Goal: Information Seeking & Learning: Compare options

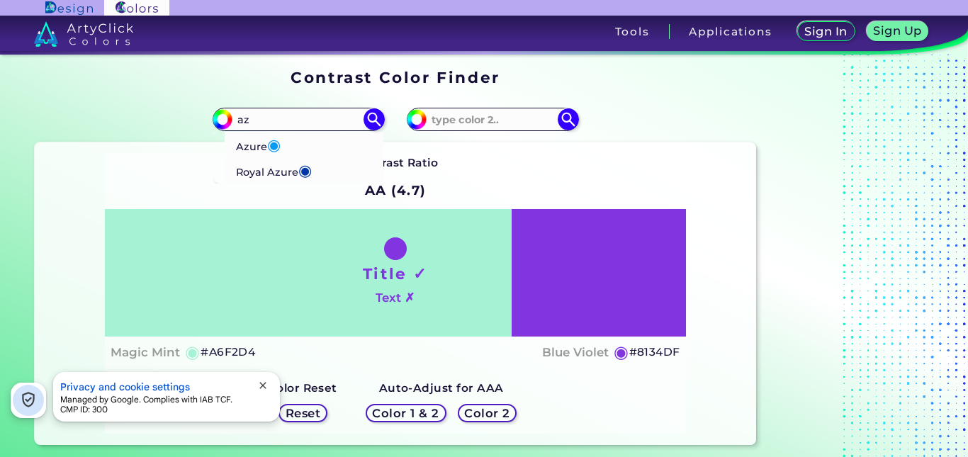
type input "a"
type input "b"
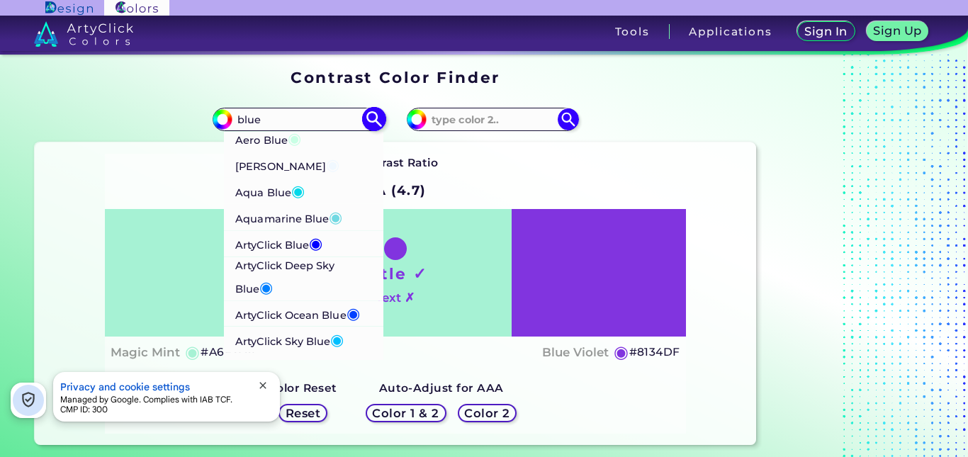
type input "blue"
click at [343, 217] on li "Aquamarine Blue ◉" at bounding box center [304, 217] width 160 height 26
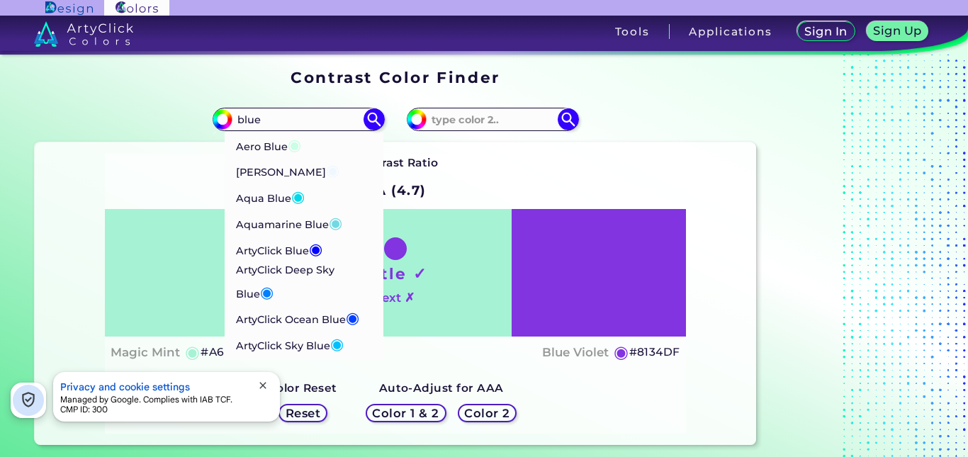
type input "#71d9e2"
type input "#71D9E2"
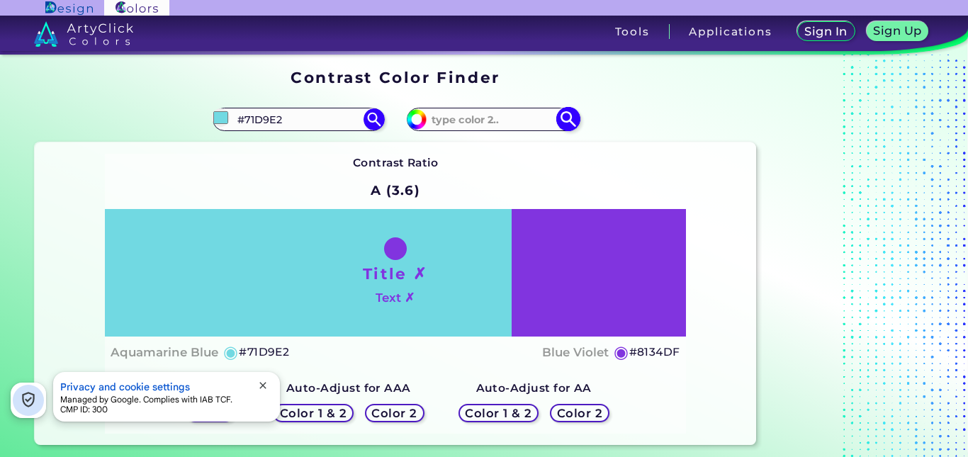
click at [520, 122] on input at bounding box center [493, 119] width 132 height 19
click at [518, 122] on input at bounding box center [493, 119] width 132 height 19
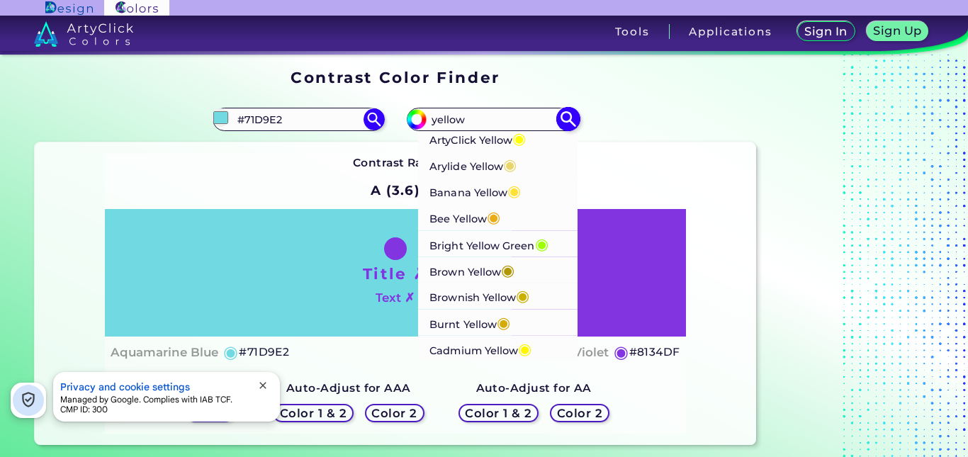
type input "yellow"
click at [523, 145] on span "◉" at bounding box center [519, 138] width 13 height 18
type input "#ffff00"
type input "#FFFF00"
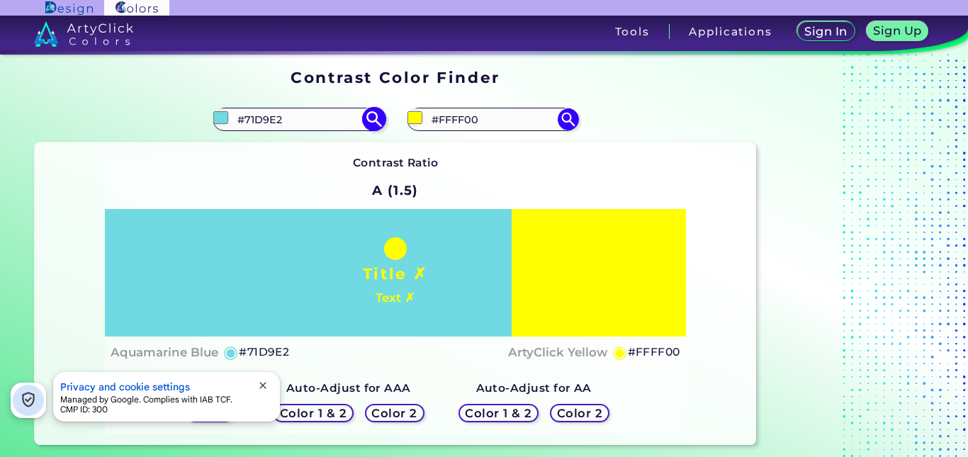
click at [299, 119] on input "#71D9E2" at bounding box center [299, 119] width 132 height 19
click at [299, 118] on input "#71D9E2" at bounding box center [299, 119] width 132 height 19
type input "b"
click at [474, 128] on input "#FFFF00" at bounding box center [493, 119] width 132 height 19
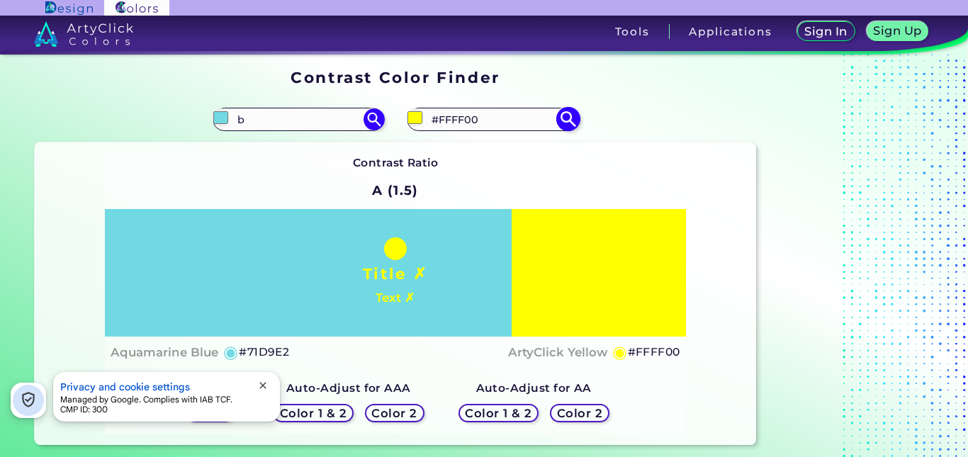
click at [474, 128] on input "#FFFF00" at bounding box center [493, 119] width 132 height 19
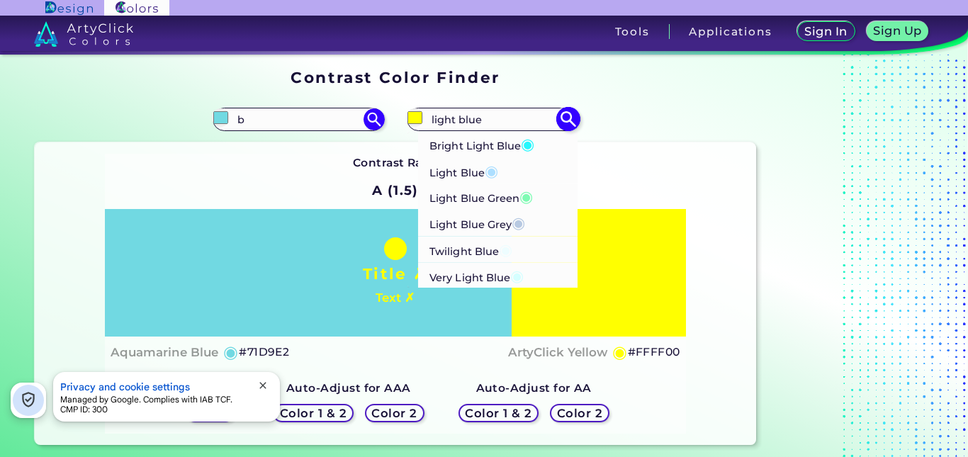
type input "light blue"
click at [480, 169] on p "Light Blue ◉" at bounding box center [464, 170] width 69 height 26
type input "#addfff"
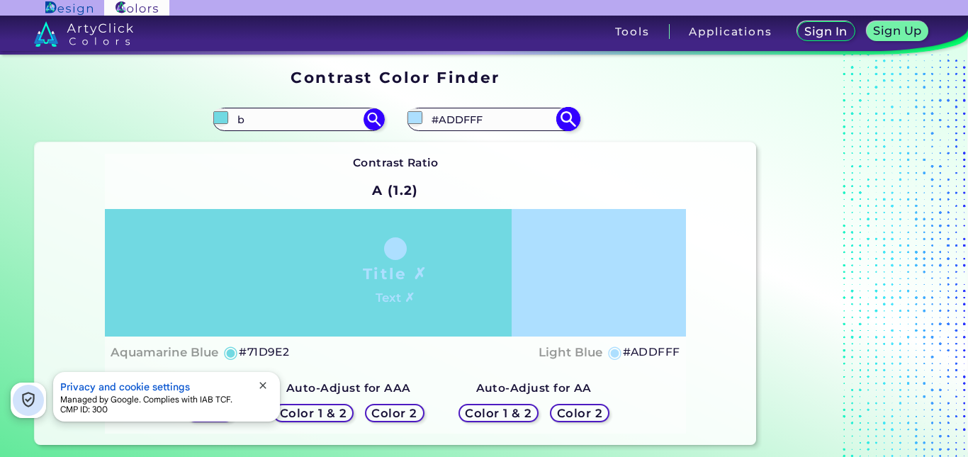
click at [458, 114] on input "#ADDFFF" at bounding box center [493, 119] width 132 height 19
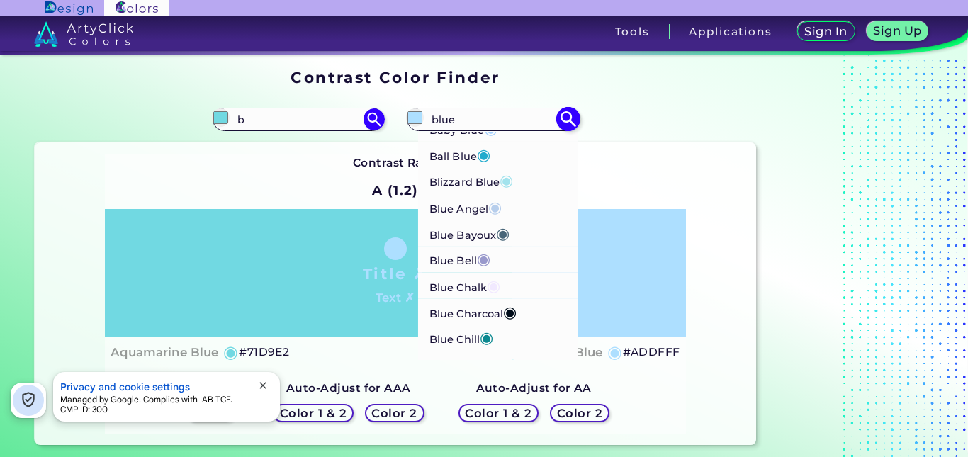
scroll to position [284, 0]
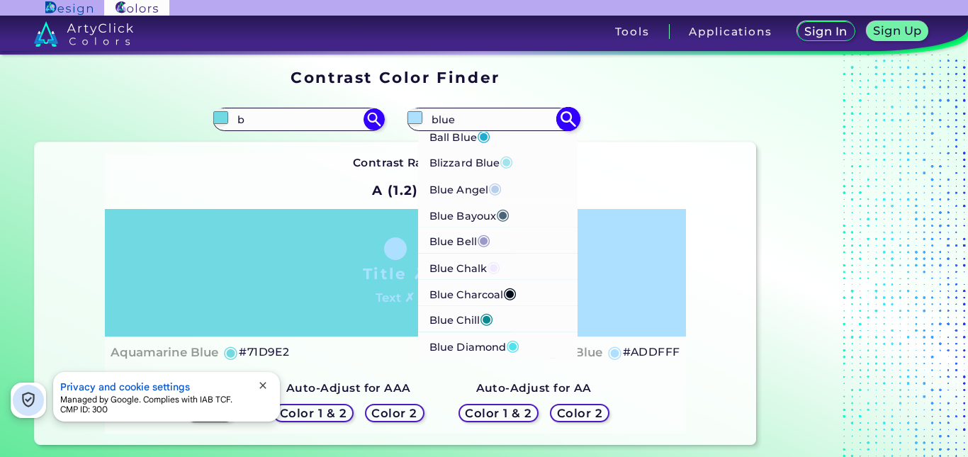
type input "blue"
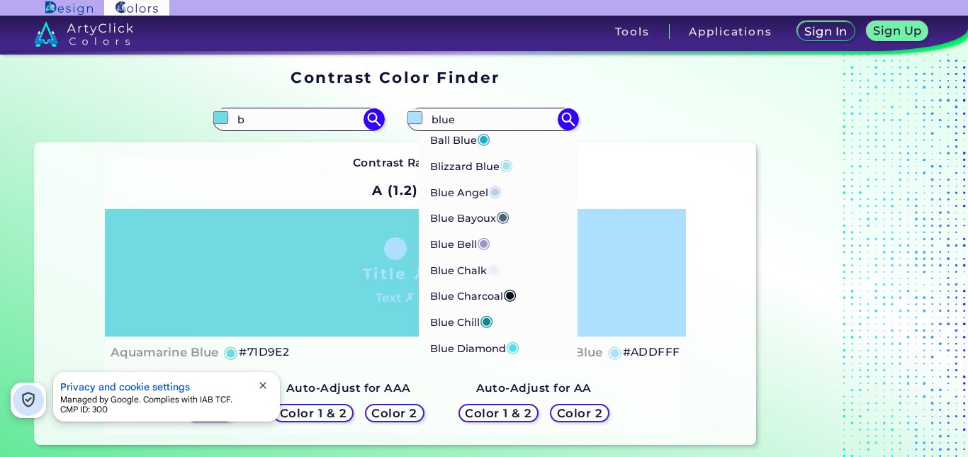
click at [515, 163] on li "Blizzard Blue ◉" at bounding box center [498, 165] width 159 height 26
type input "#a3e3ed"
type input "#A3E3ED"
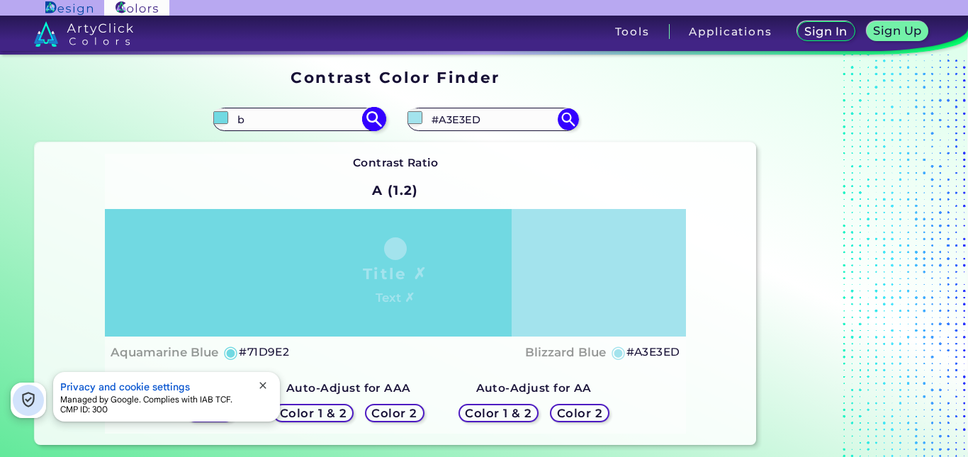
click at [323, 120] on input "b" at bounding box center [299, 119] width 132 height 19
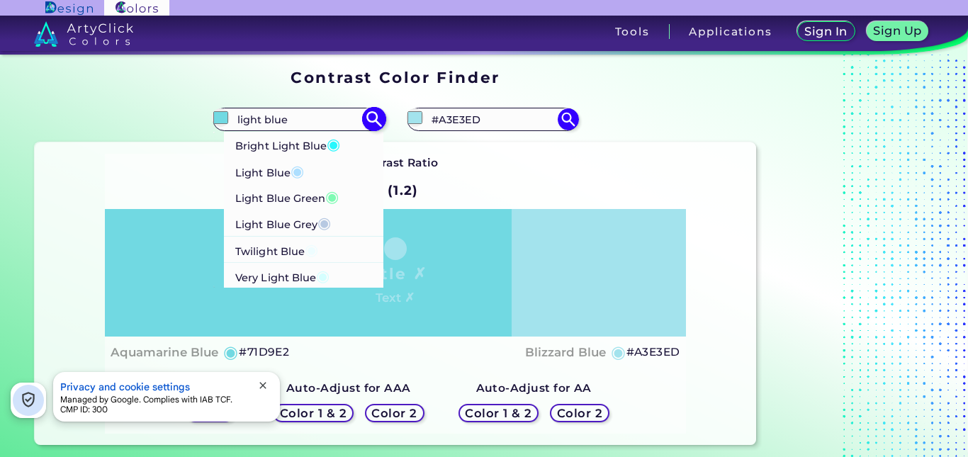
type input "light blue"
click at [315, 163] on li "Light Blue ◉" at bounding box center [304, 170] width 160 height 26
type input "#addfff"
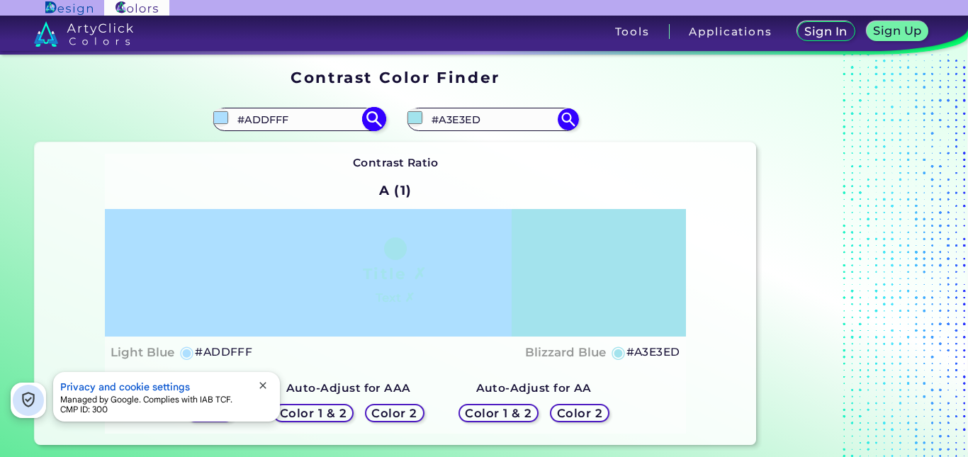
click at [287, 121] on input "#ADDFFF" at bounding box center [299, 119] width 132 height 19
type input "a"
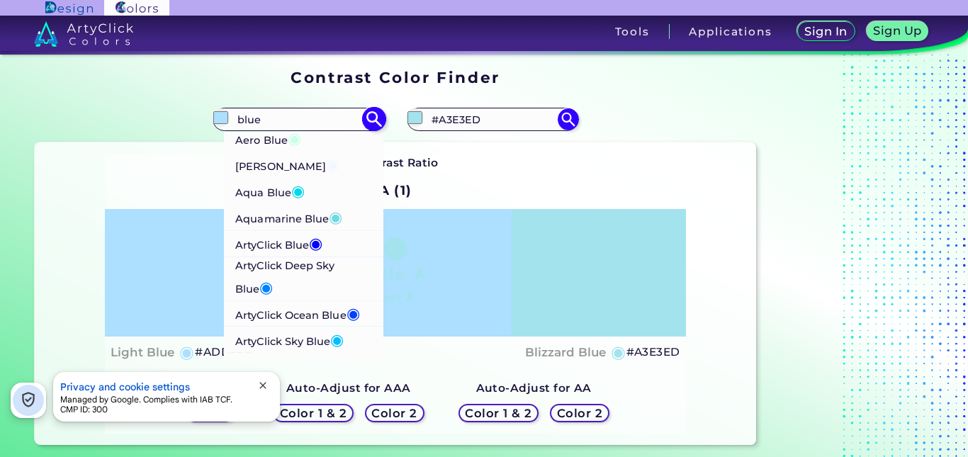
type input "blue"
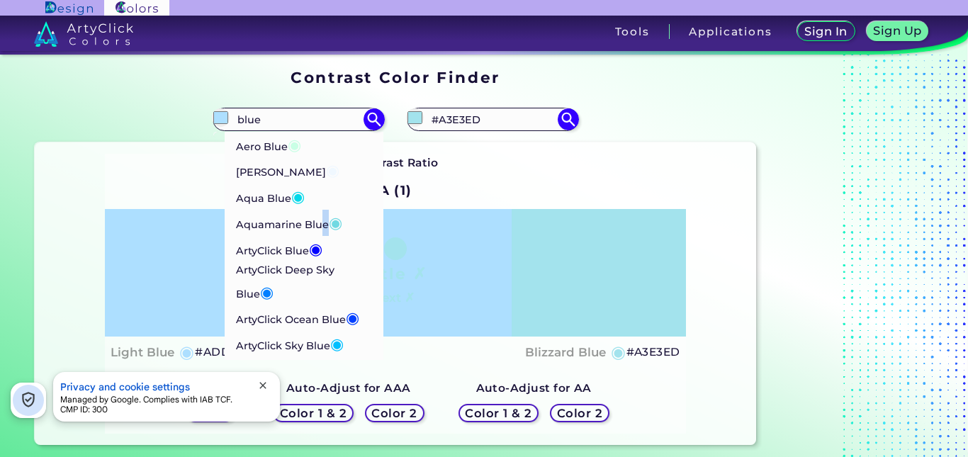
click at [325, 220] on p "Aquamarine Blue ◉" at bounding box center [289, 223] width 106 height 26
type input "#71d9e2"
type input "#71D9E2"
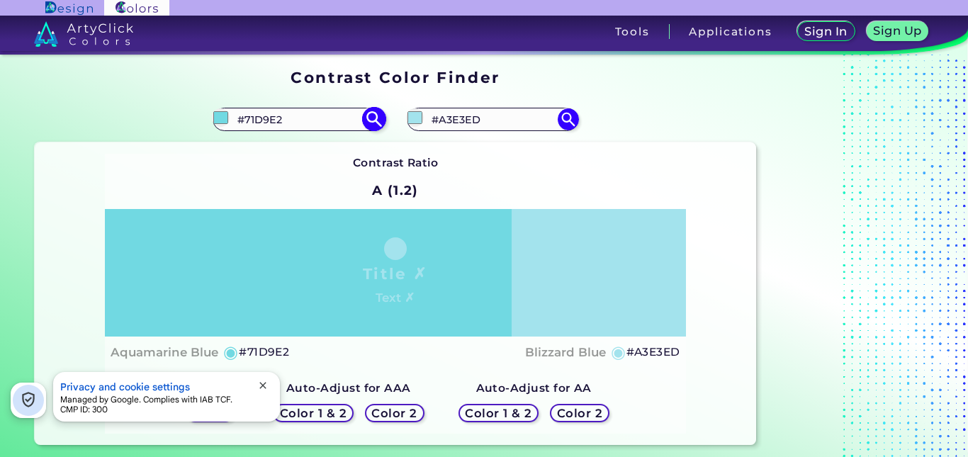
click at [301, 119] on input "#71D9E2" at bounding box center [299, 119] width 132 height 19
click at [301, 118] on input "#71D9E2" at bounding box center [299, 119] width 132 height 19
click at [303, 349] on div "Aquamarine Blue ◉ #71D9E2 Blizzard Blue ◉ #A3E3ED" at bounding box center [396, 352] width 570 height 21
click at [169, 349] on h4 "Aquamarine Blue" at bounding box center [165, 352] width 108 height 21
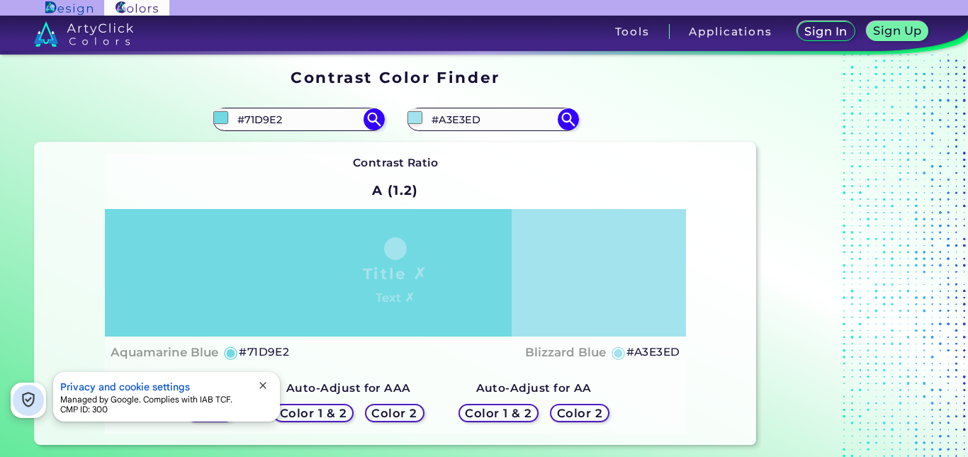
click at [169, 349] on h4 "Aquamarine Blue" at bounding box center [165, 352] width 108 height 21
click at [169, 349] on h4 "Aquamarine Blue copied copied copied" at bounding box center [165, 352] width 108 height 21
copy h4 "Aquamarine Blue"
click at [169, 349] on h4 "Aquamarine Blue copied copied copied copied" at bounding box center [165, 352] width 108 height 21
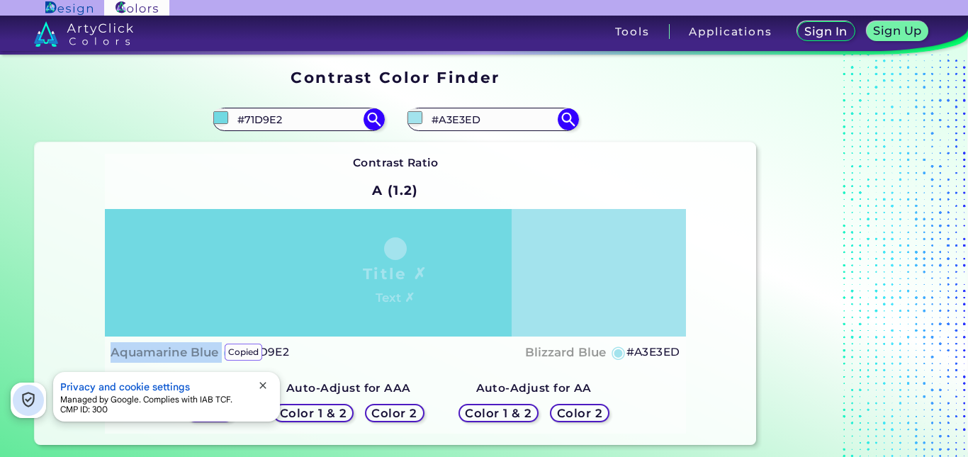
click at [169, 349] on h4 "Aquamarine Blue copied copied copied copied" at bounding box center [165, 352] width 108 height 21
copy h4 "Aquamarine Blue copied"
click at [169, 349] on h4 "Aquamarine Blue copied copied copied" at bounding box center [165, 352] width 108 height 21
copy h4 "Aquamarine Blue"
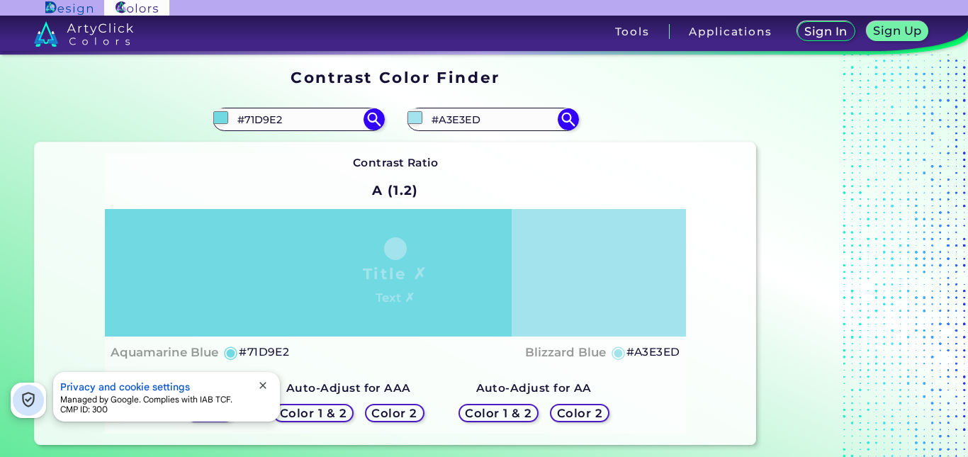
click at [214, 203] on div "Contrast Ratio A (1.2) Title ✗ Text ✗ Aquamarine Blue ◉ #71D9E2 ◉" at bounding box center [395, 294] width 581 height 280
click at [170, 352] on h4 "Aquamarine Blue" at bounding box center [165, 352] width 108 height 21
drag, startPoint x: 170, startPoint y: 352, endPoint x: 143, endPoint y: 359, distance: 27.9
click at [143, 359] on h4 "Aquamarine Blue" at bounding box center [165, 352] width 108 height 21
click at [147, 350] on h4 "Aquamarine Blue copied" at bounding box center [165, 352] width 108 height 21
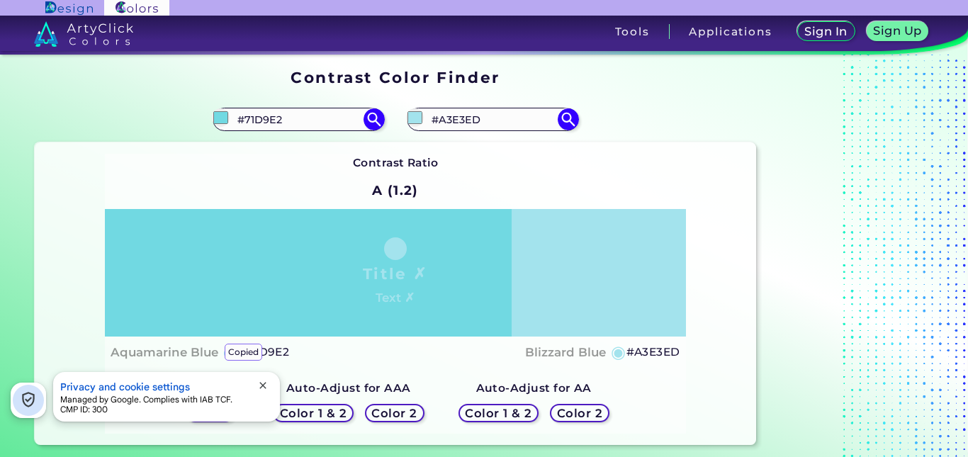
click at [147, 350] on h4 "Aquamarine Blue copied" at bounding box center [165, 352] width 108 height 21
copy h4 "Aquamarine"
copy h4 "Aquamarine Blue"
click at [500, 116] on input "#A3E3ED" at bounding box center [493, 119] width 132 height 19
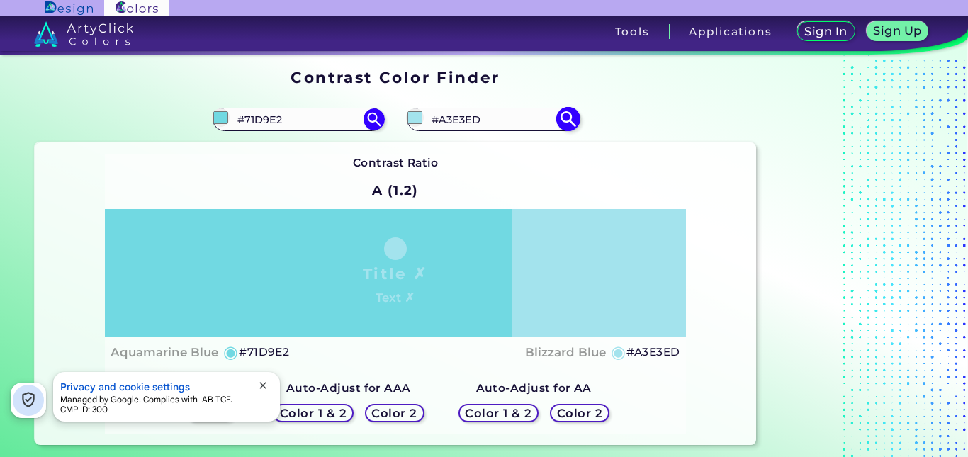
click at [500, 116] on input "#A3E3ED" at bounding box center [493, 119] width 132 height 19
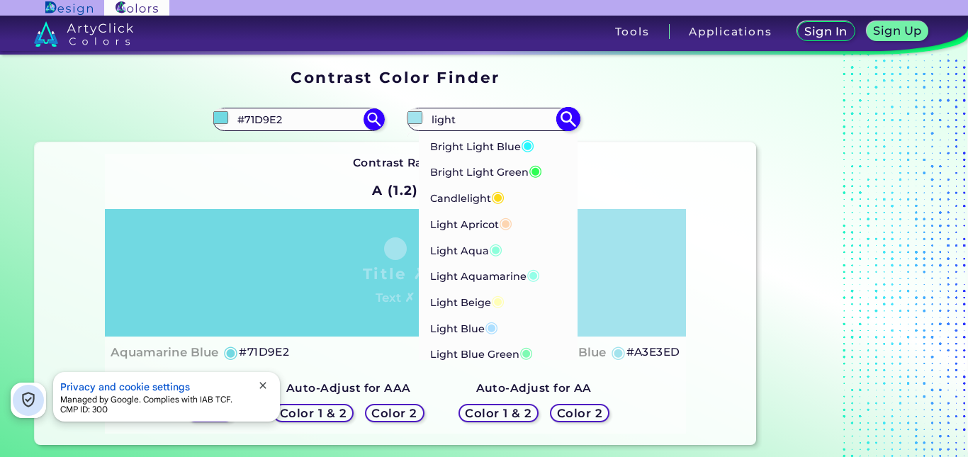
paste input "Aquamarine Blue"
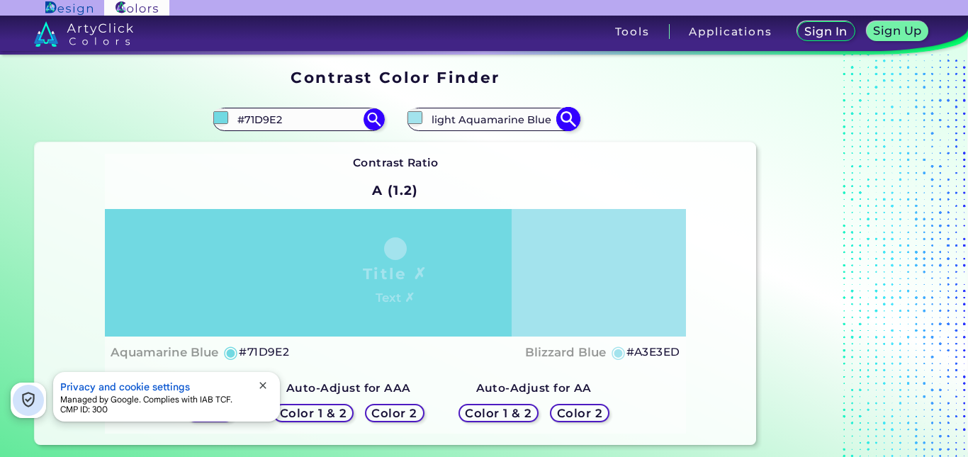
click at [500, 116] on input "light Aquamarine Blue" at bounding box center [493, 119] width 132 height 19
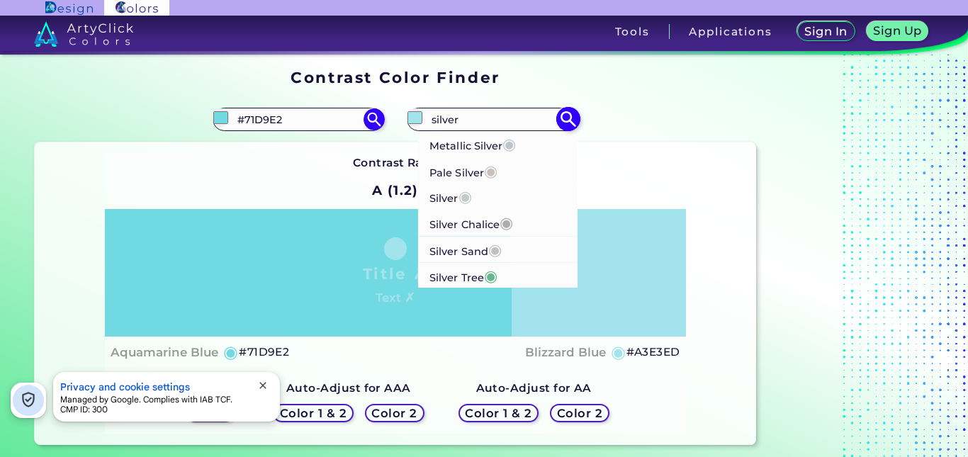
type input "silver"
click at [502, 276] on li "Silver Tree ◉" at bounding box center [498, 275] width 160 height 26
type input "#66b58f"
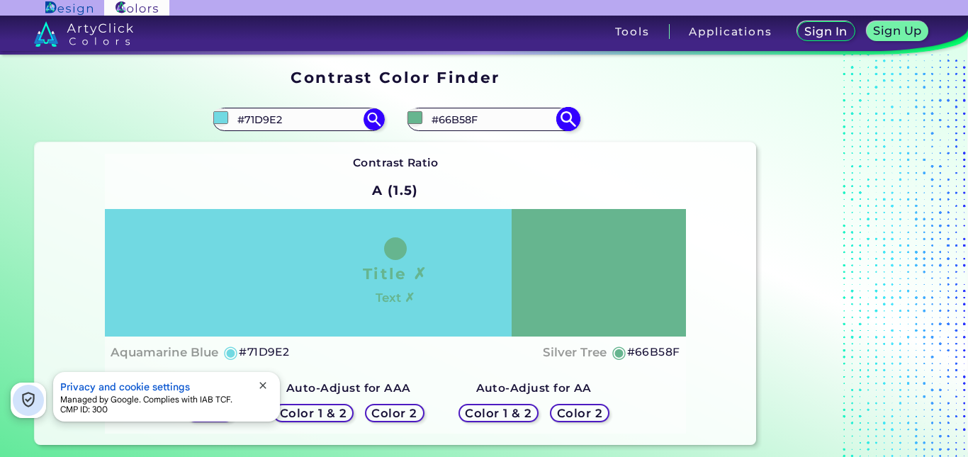
click at [522, 111] on input "#66B58F" at bounding box center [493, 119] width 132 height 19
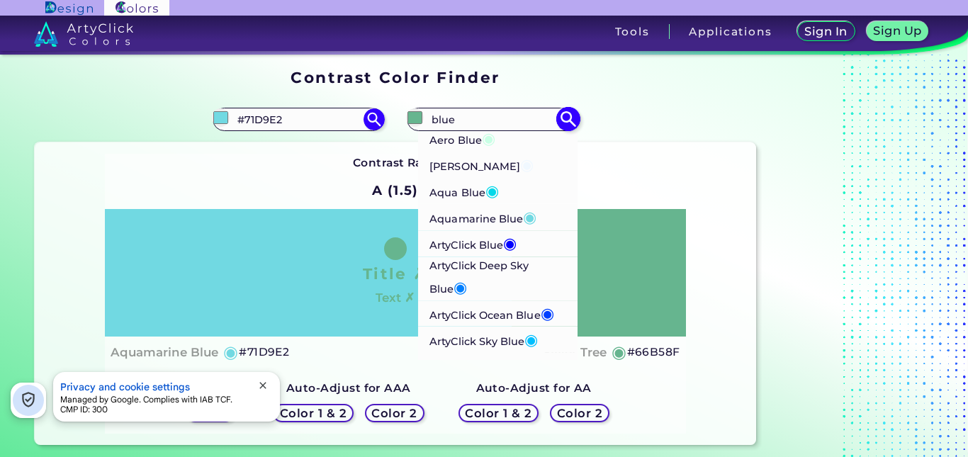
type input "blue"
click at [520, 137] on li "Aero Blue ◉" at bounding box center [498, 138] width 160 height 26
type input "#c9ffe5"
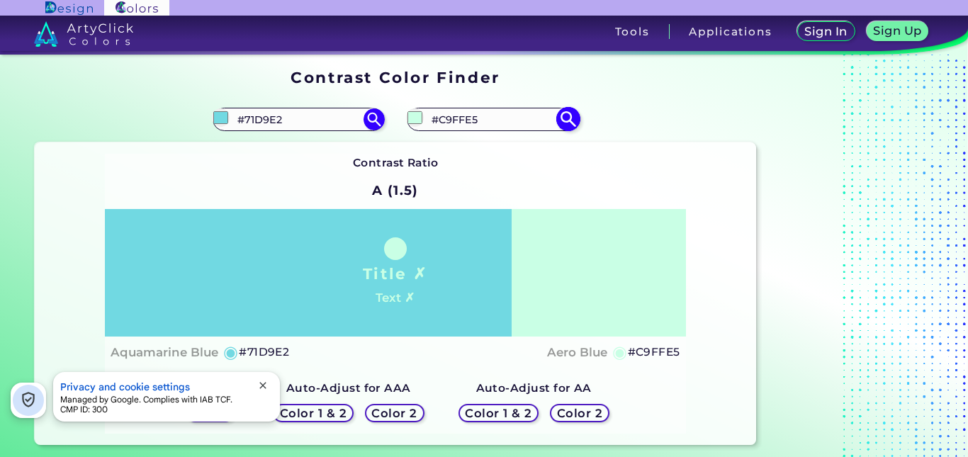
click at [482, 111] on input "#C9FFE5" at bounding box center [493, 119] width 132 height 19
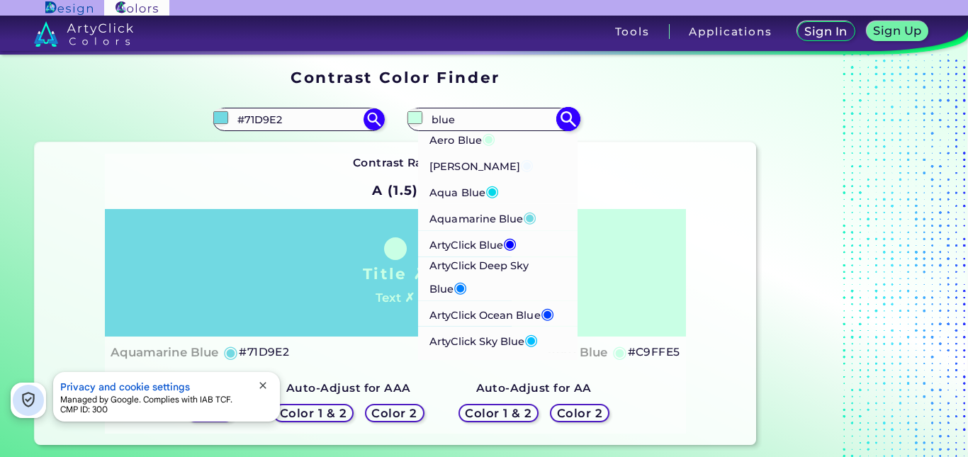
type input "blue"
click at [513, 160] on li "[PERSON_NAME] Blue ◉" at bounding box center [498, 164] width 160 height 26
type input "#f0f8ff"
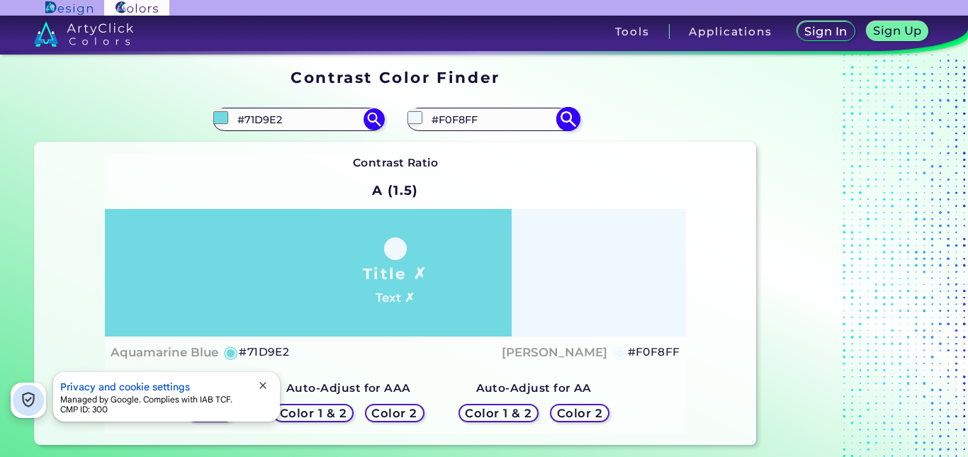
click at [525, 114] on input "#F0F8FF" at bounding box center [493, 119] width 132 height 19
click at [525, 116] on input "#F0F8FF" at bounding box center [493, 119] width 132 height 19
click at [526, 118] on input "#F0F8FF" at bounding box center [493, 119] width 132 height 19
click at [490, 118] on input "#F0F8FF" at bounding box center [493, 119] width 132 height 19
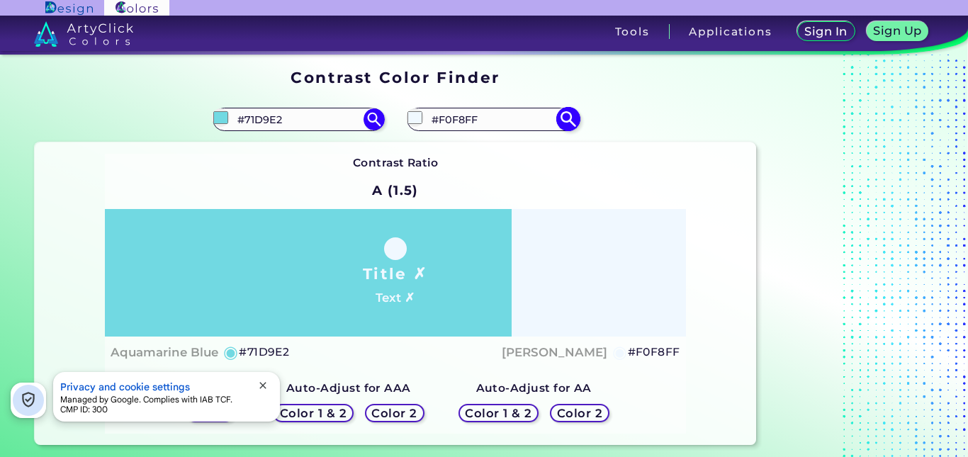
click at [490, 118] on input "#F0F8FF" at bounding box center [493, 119] width 132 height 19
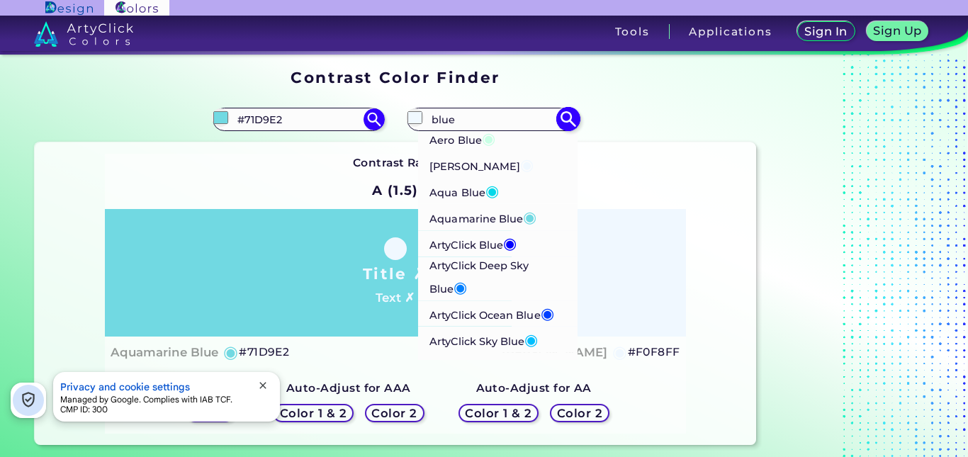
type input "blue"
click at [489, 141] on span "◉" at bounding box center [488, 137] width 13 height 18
type input "#c9ffe5"
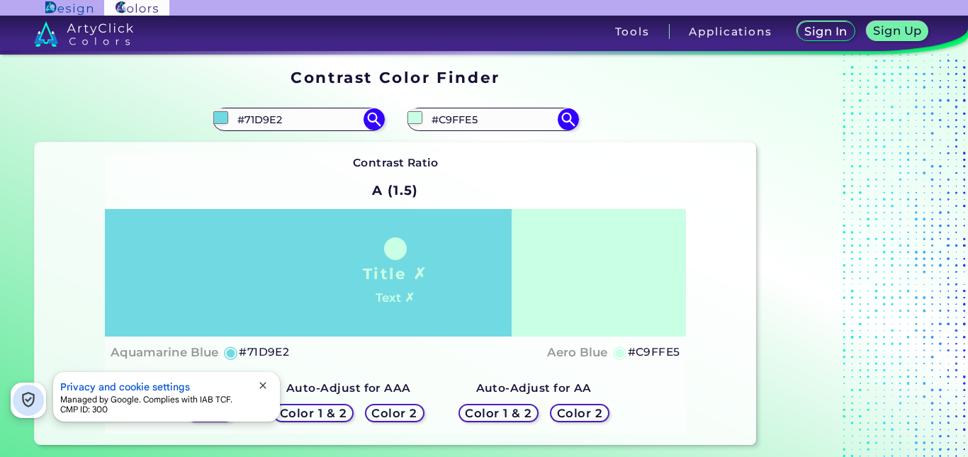
click at [566, 361] on h4 "Aero Blue" at bounding box center [577, 352] width 60 height 21
click at [568, 352] on h4 "Aero Blue copied" at bounding box center [577, 352] width 60 height 21
copy h4 "Aero"
click at [568, 352] on h4 "Aero Blue copied copied copied" at bounding box center [577, 352] width 60 height 21
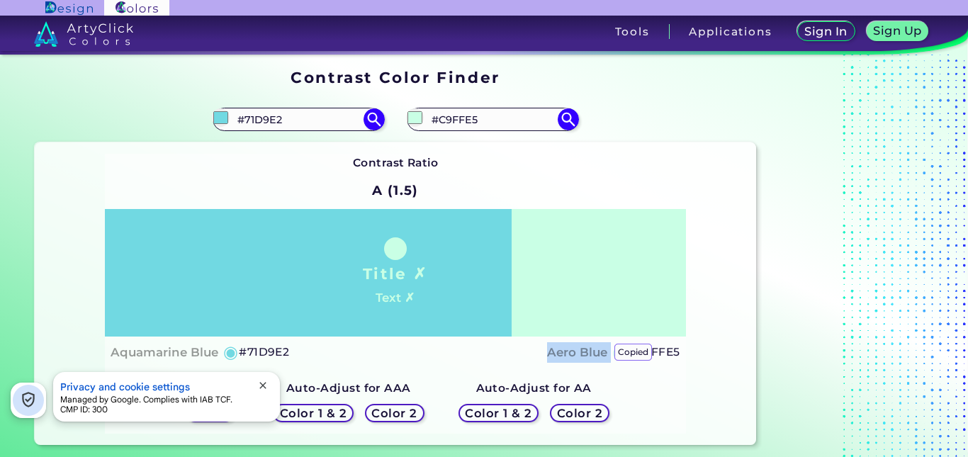
copy h4 "Aero Blue copied"
click at [568, 352] on h4 "Aero Blue copied copied copied" at bounding box center [577, 352] width 60 height 21
click at [568, 352] on h4 "Aero Blue copied copied copied copied" at bounding box center [577, 352] width 60 height 21
copy h4 "Aero Blue copied"
copy h4 "Aero Blue"
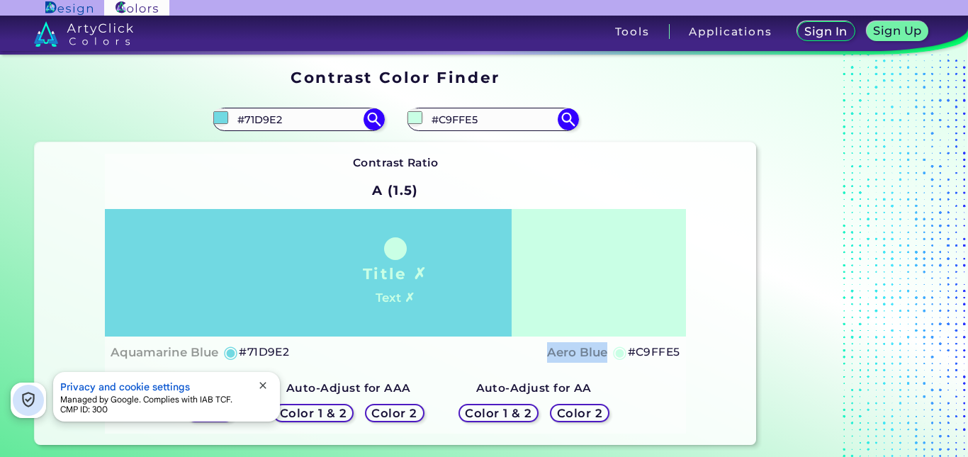
click at [451, 131] on div "#c9ffe5 #C9FFE5 Aero Blue ◉ [PERSON_NAME] Blue ◉ Aqua Blue ◉ Aquamarine Blue ◉ …" at bounding box center [576, 119] width 361 height 45
click at [473, 124] on input "#C9FFE5" at bounding box center [493, 119] width 132 height 19
type input "blon"
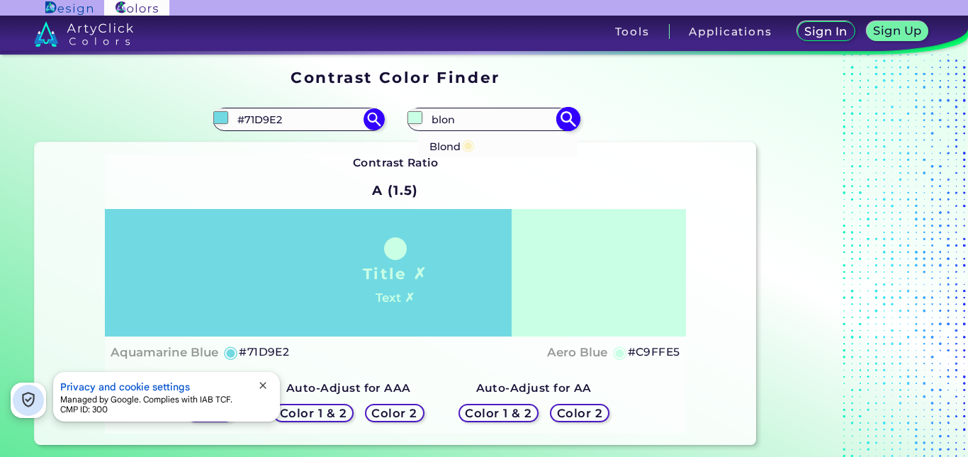
click at [473, 137] on span "◉" at bounding box center [468, 144] width 13 height 18
type input "#faf0be"
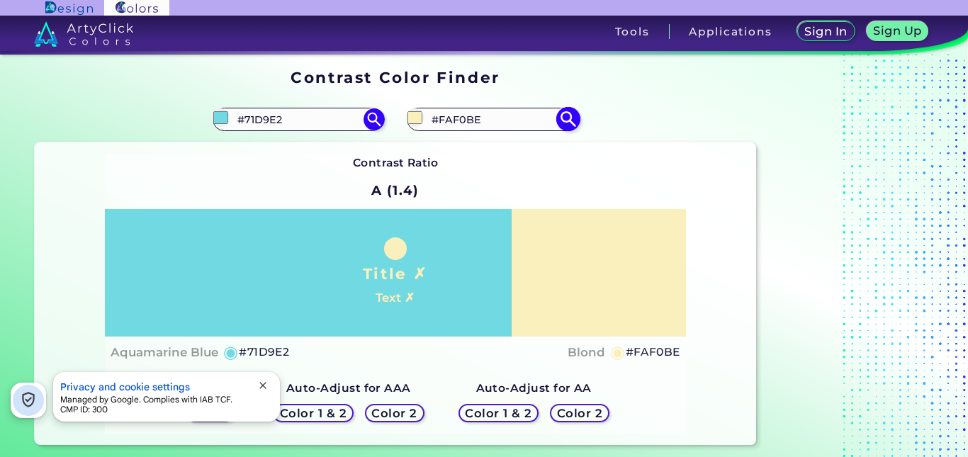
click at [470, 120] on input "#FAF0BE" at bounding box center [493, 119] width 132 height 19
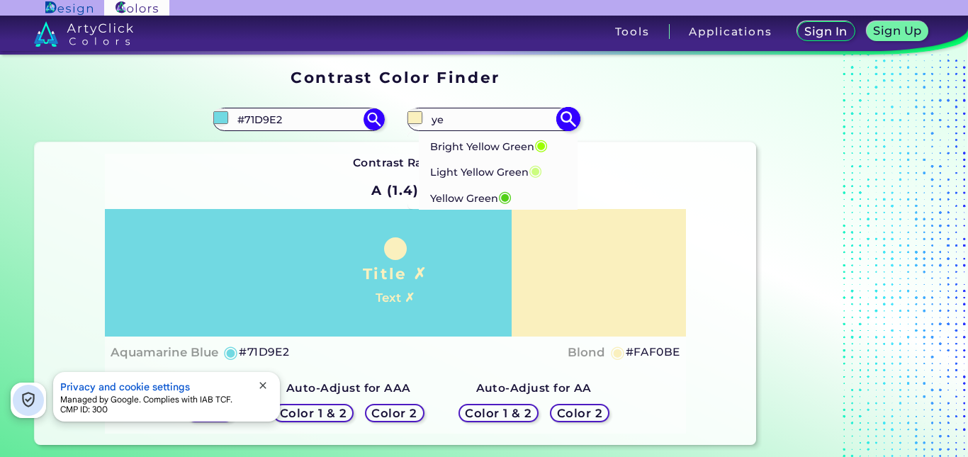
type input "y"
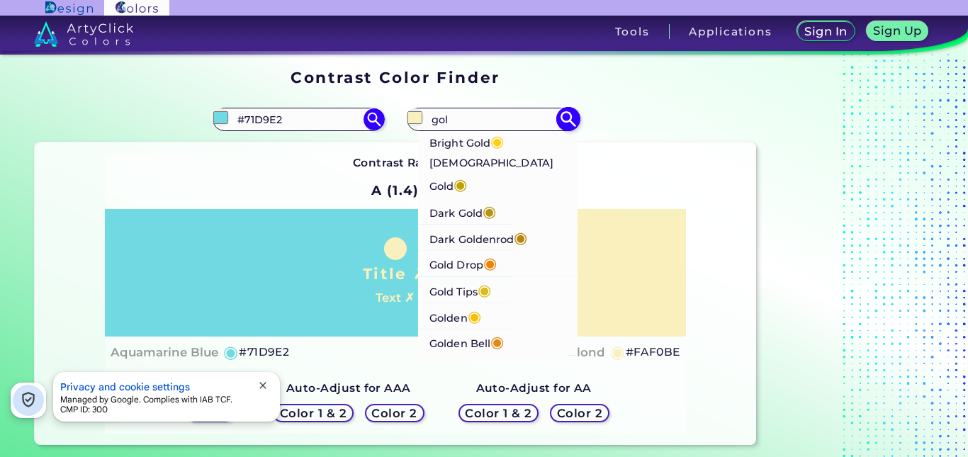
type input "gol"
click at [520, 138] on li "Bright Gold ◉" at bounding box center [498, 141] width 160 height 26
type input "#fdd017"
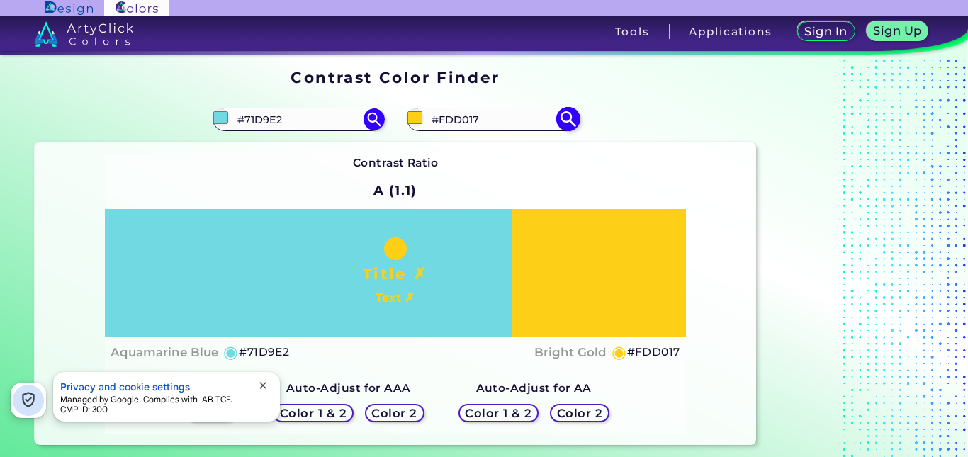
click at [503, 125] on input "#FDD017" at bounding box center [493, 119] width 132 height 19
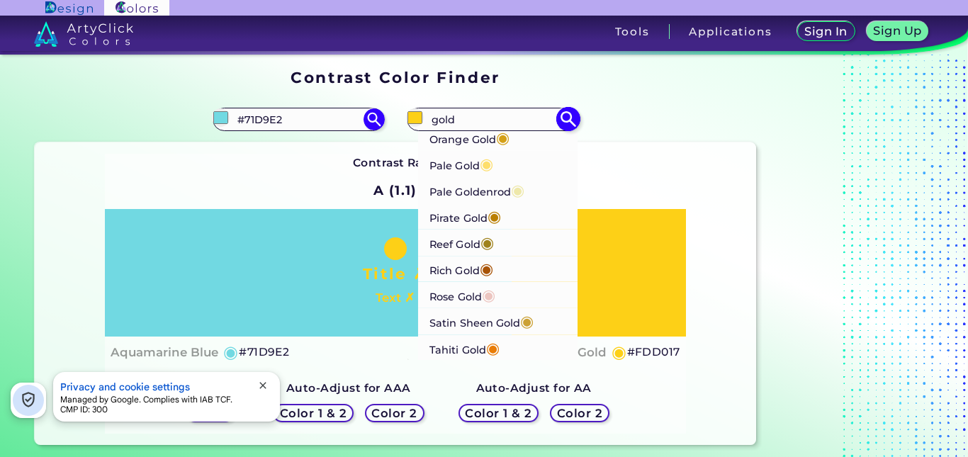
scroll to position [503, 0]
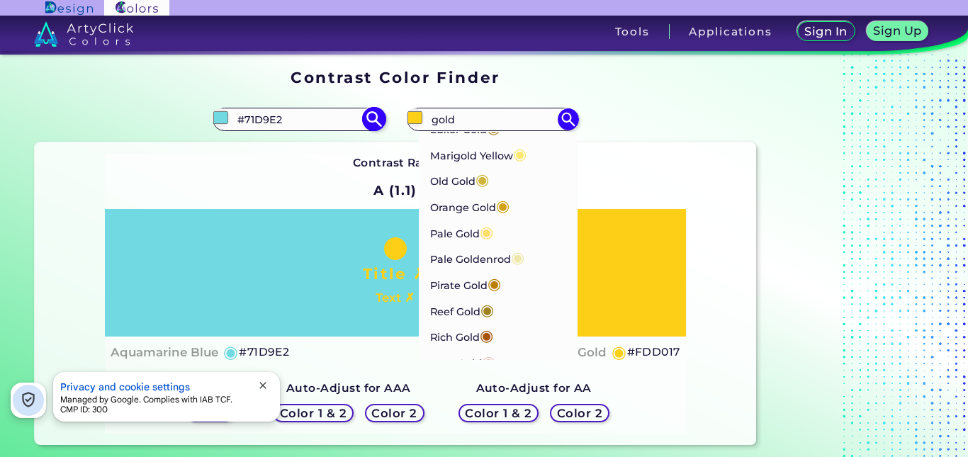
type input "gold"
click at [323, 130] on div "#71d9e2 #71D9E2" at bounding box center [299, 119] width 172 height 23
click at [315, 115] on input "#71D9E2" at bounding box center [299, 119] width 132 height 19
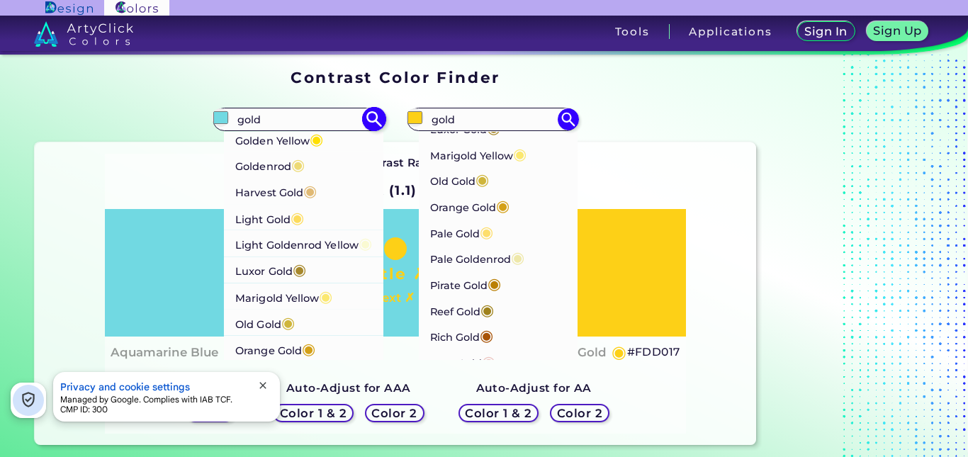
scroll to position [361, 0]
type input "gold"
click at [347, 291] on li "Marigold Yellow ◉" at bounding box center [304, 297] width 160 height 26
type input "#fbe870"
type input "#FBE870"
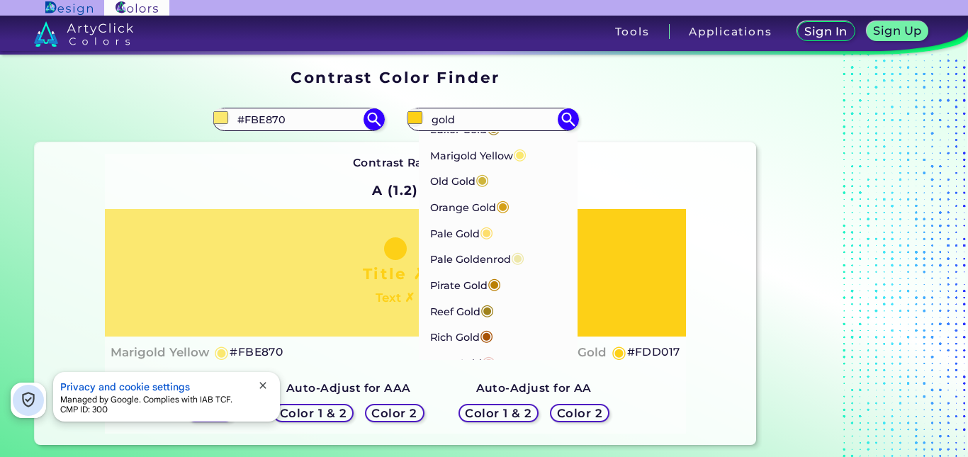
click at [632, 180] on div "Contrast Ratio A (1.2) Title ✗ Text ✗ Marigold Yellow ◉ #FBE870 ◉" at bounding box center [395, 294] width 581 height 280
click at [154, 345] on h4 "Marigold Yellow" at bounding box center [160, 352] width 99 height 21
click at [154, 349] on h4 "Marigold Yellow copied" at bounding box center [160, 352] width 99 height 21
click at [155, 350] on h4 "Marigold Yellow copied" at bounding box center [160, 352] width 99 height 21
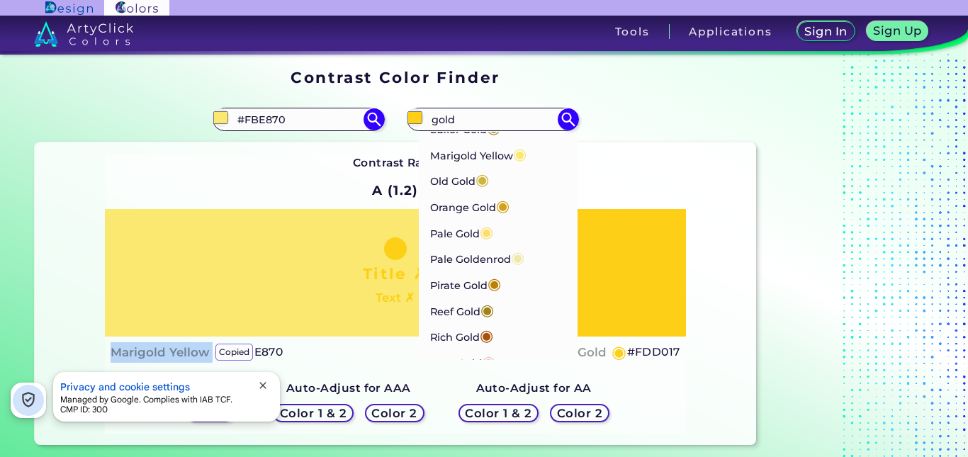
click at [155, 350] on h4 "Marigold Yellow copied copied copied" at bounding box center [160, 352] width 99 height 21
click at [156, 350] on h4 "Marigold Yellow copied" at bounding box center [160, 352] width 99 height 21
click at [156, 350] on h4 "Marigold Yellow copied copied" at bounding box center [160, 352] width 99 height 21
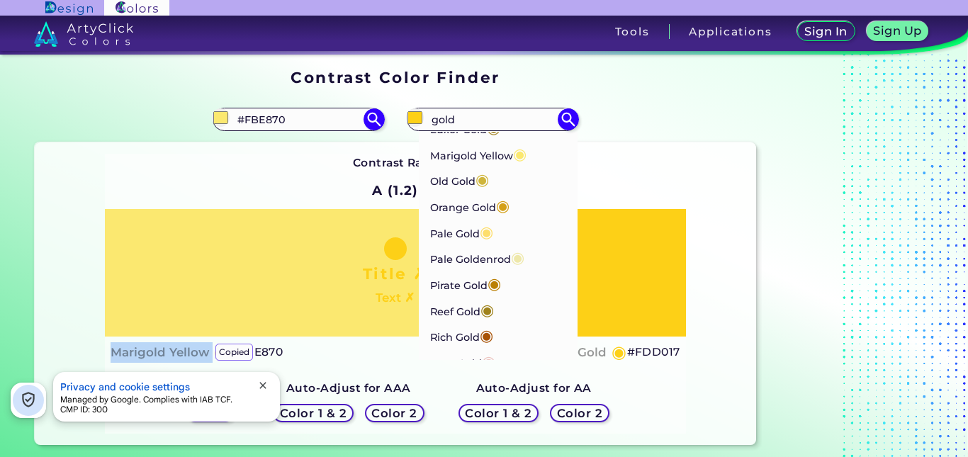
click at [156, 350] on h4 "Marigold Yellow copied copied" at bounding box center [160, 352] width 99 height 21
click at [156, 350] on h4 "[PERSON_NAME] Yellow copied copied copied copied" at bounding box center [160, 352] width 99 height 21
click at [475, 114] on input "gold" at bounding box center [493, 119] width 132 height 19
click at [475, 115] on input "gold" at bounding box center [493, 119] width 132 height 19
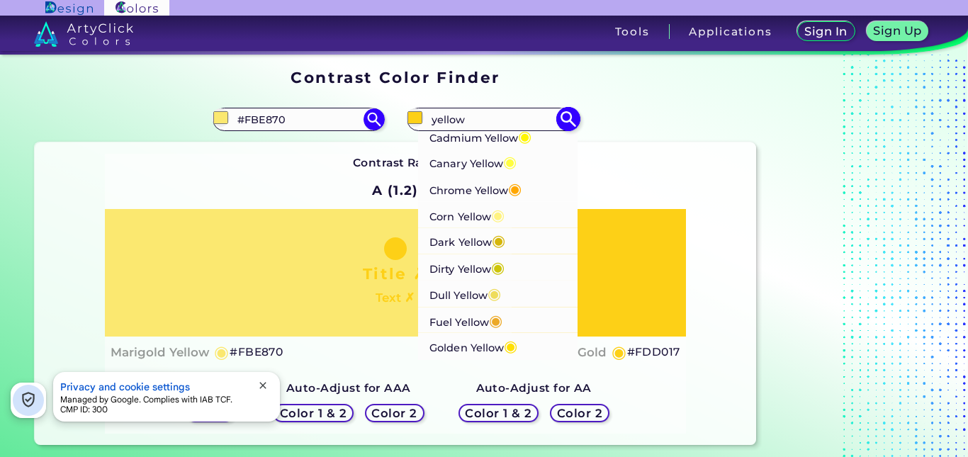
scroll to position [284, 0]
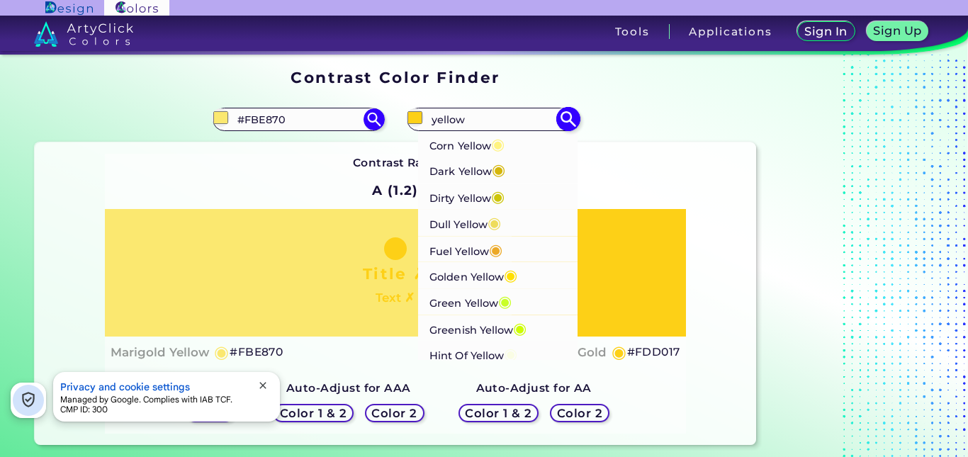
type input "yellow"
click at [511, 149] on li "Corn Yellow ◉" at bounding box center [498, 143] width 160 height 26
type input "#fff380"
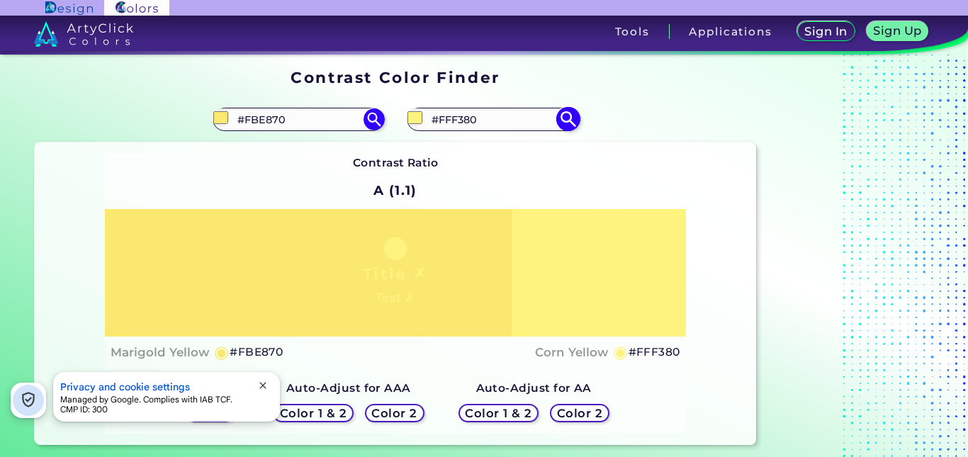
click at [497, 122] on input "#FFF380" at bounding box center [493, 119] width 132 height 19
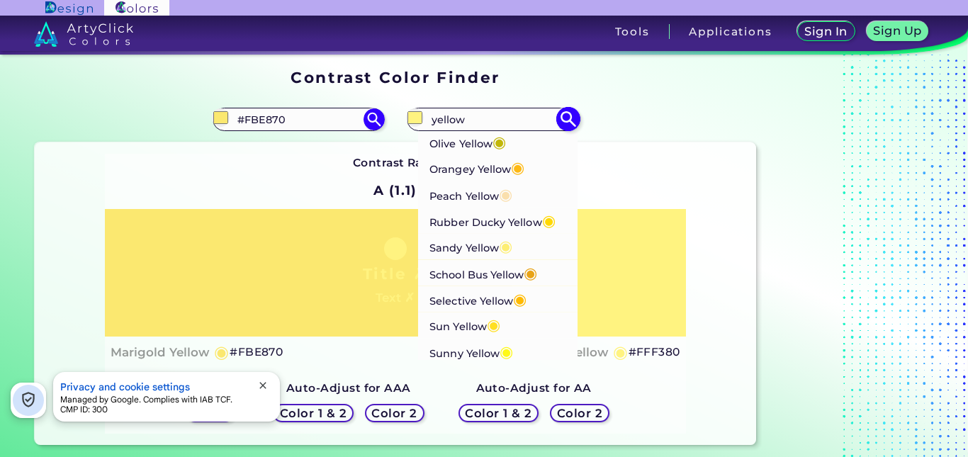
scroll to position [851, 0]
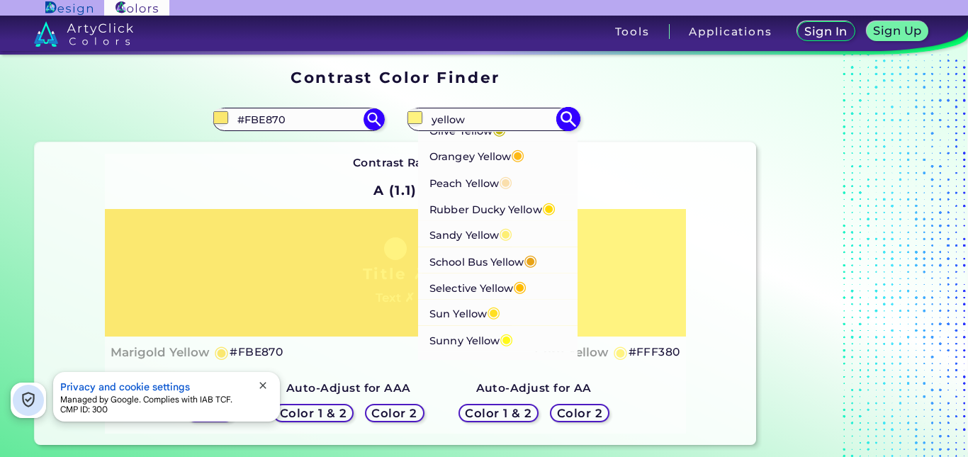
type input "yellow"
click at [528, 245] on li "[PERSON_NAME] Yellow ◉" at bounding box center [498, 233] width 160 height 26
type input "#fdee73"
type input "#FDEE73"
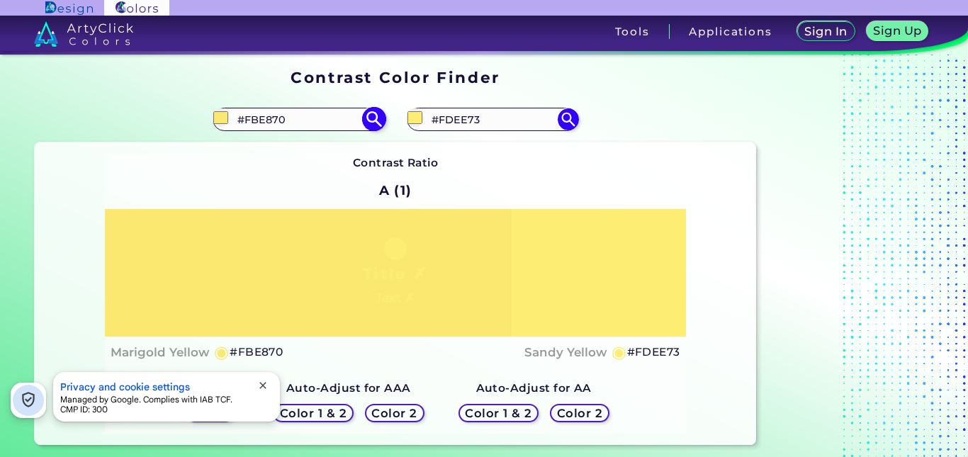
click at [330, 121] on input "#FBE870" at bounding box center [299, 119] width 132 height 19
type input "b"
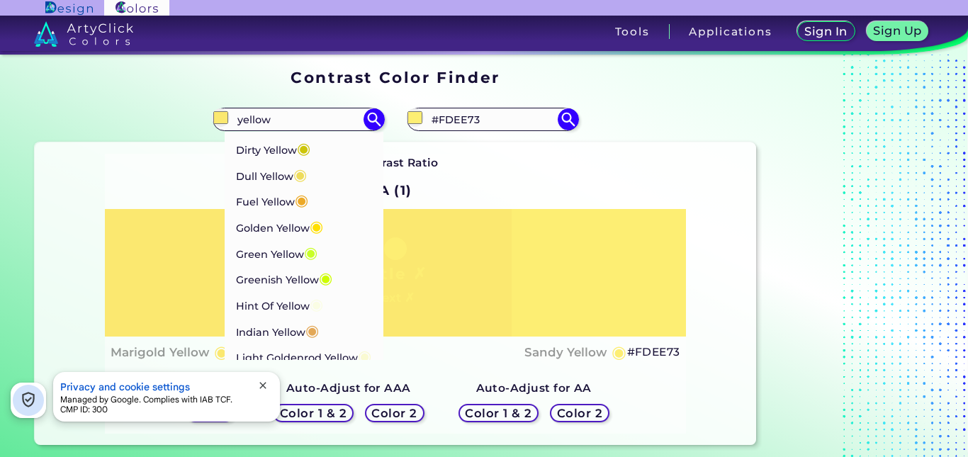
scroll to position [317, 0]
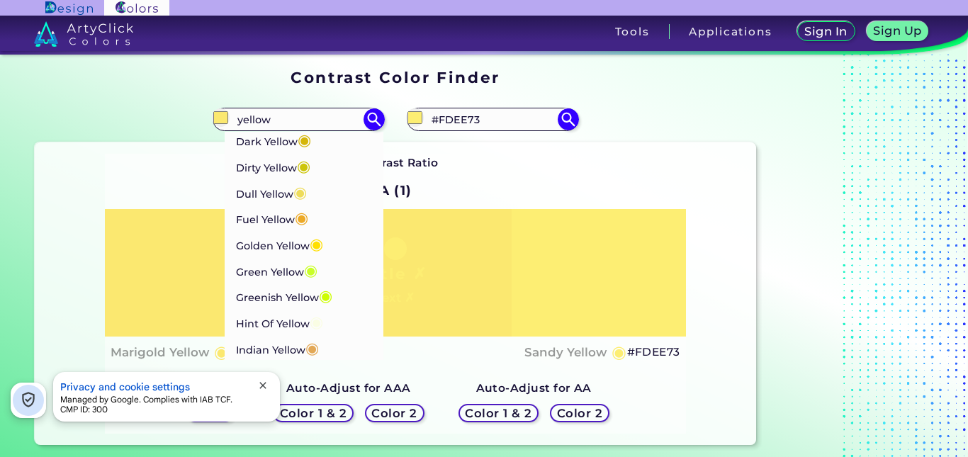
click at [572, 354] on h4 "Sandy Yellow" at bounding box center [566, 352] width 82 height 21
click at [572, 354] on h4 "[PERSON_NAME] Yellow copied" at bounding box center [566, 352] width 82 height 21
click at [572, 354] on h4 "[PERSON_NAME] Yellow copied copied" at bounding box center [566, 352] width 82 height 21
click at [572, 354] on h4 "[PERSON_NAME] Yellow copied copied copied" at bounding box center [566, 352] width 82 height 21
click at [278, 116] on input "yellow" at bounding box center [299, 119] width 132 height 19
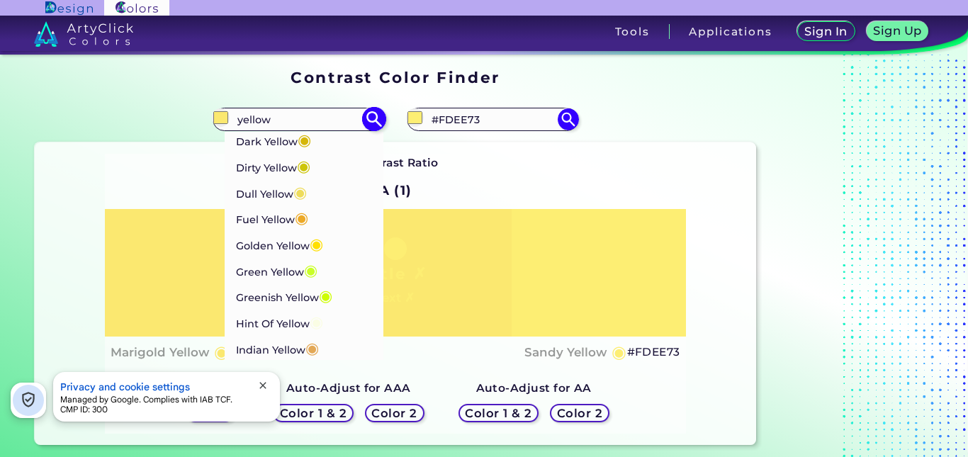
click at [278, 116] on input "yellow" at bounding box center [299, 119] width 132 height 19
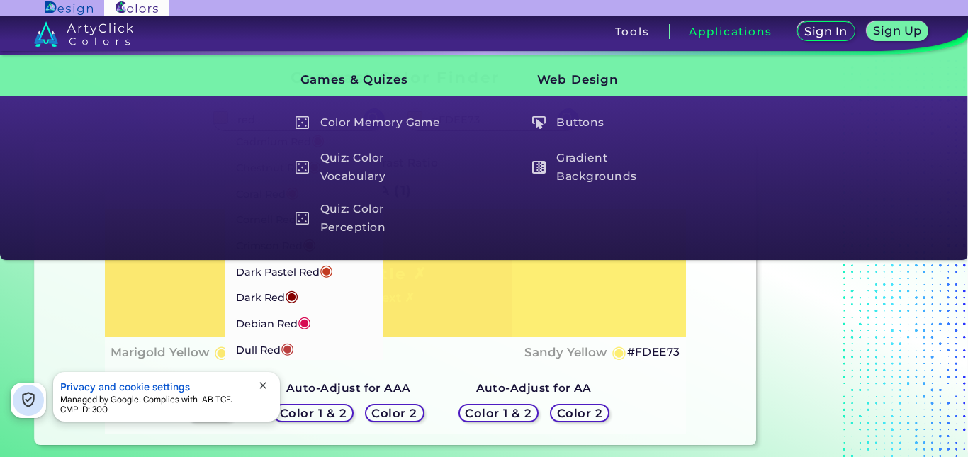
type input "red"
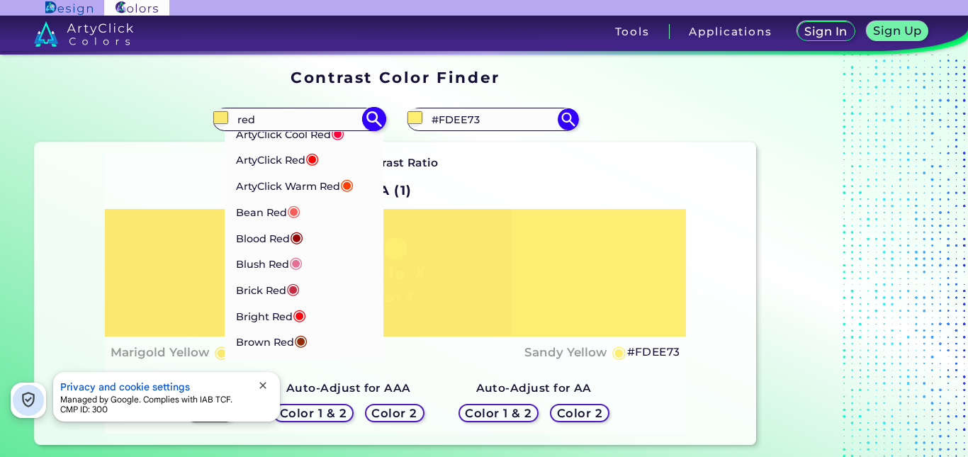
scroll to position [0, 0]
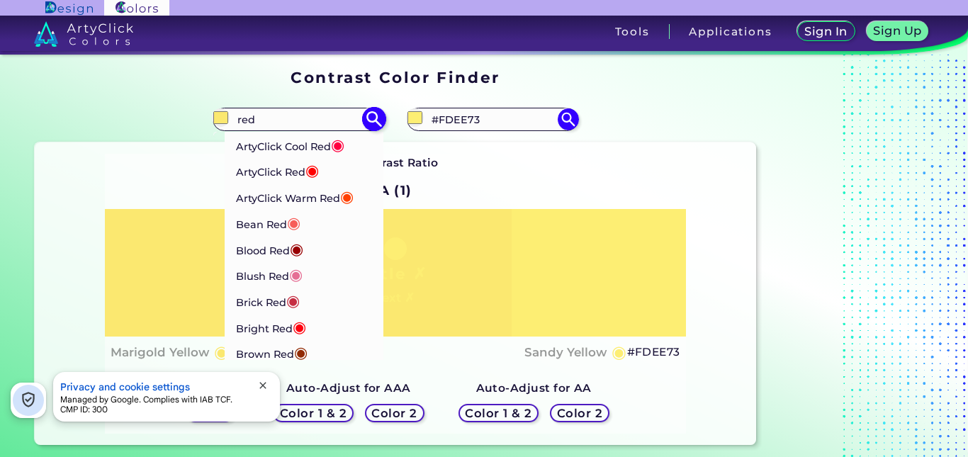
drag, startPoint x: 384, startPoint y: 139, endPoint x: 381, endPoint y: 148, distance: 9.5
click at [382, 142] on div "#fbe870 red ArtyClick Cool Red ◉ ArtyClick Red ◉ ArtyClick Warm Red ◉ Bean Red …" at bounding box center [215, 119] width 361 height 45
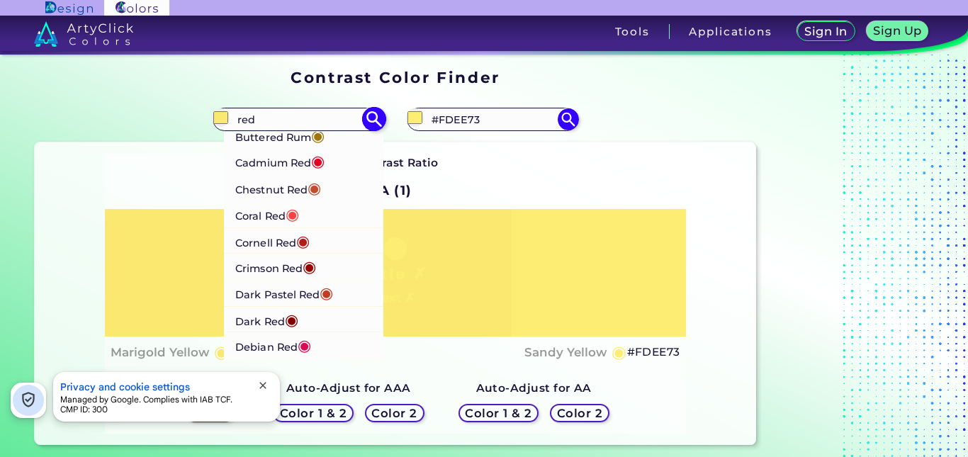
scroll to position [221, 0]
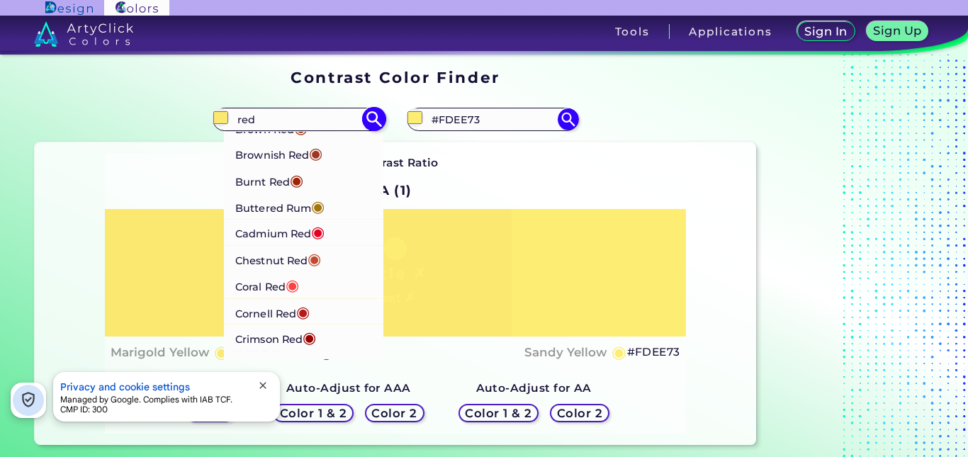
click at [299, 277] on span "◉" at bounding box center [292, 285] width 13 height 18
type input "#ff4040"
type input "#FF4040"
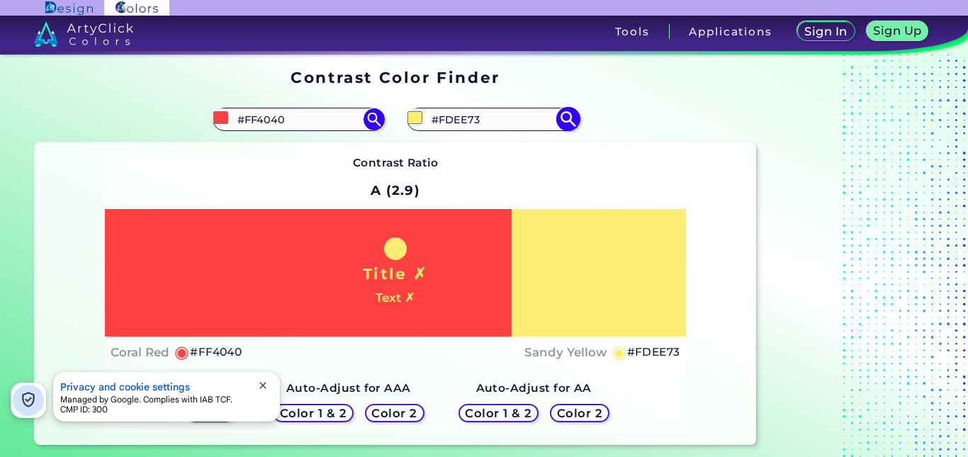
click at [488, 118] on input "#FDEE73" at bounding box center [493, 119] width 132 height 19
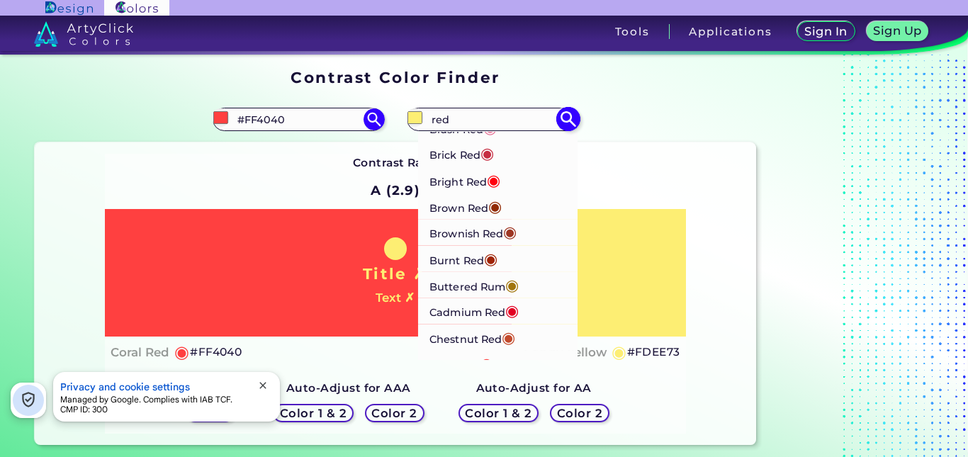
scroll to position [142, 0]
type input "red"
click at [498, 173] on span "◉" at bounding box center [493, 180] width 13 height 18
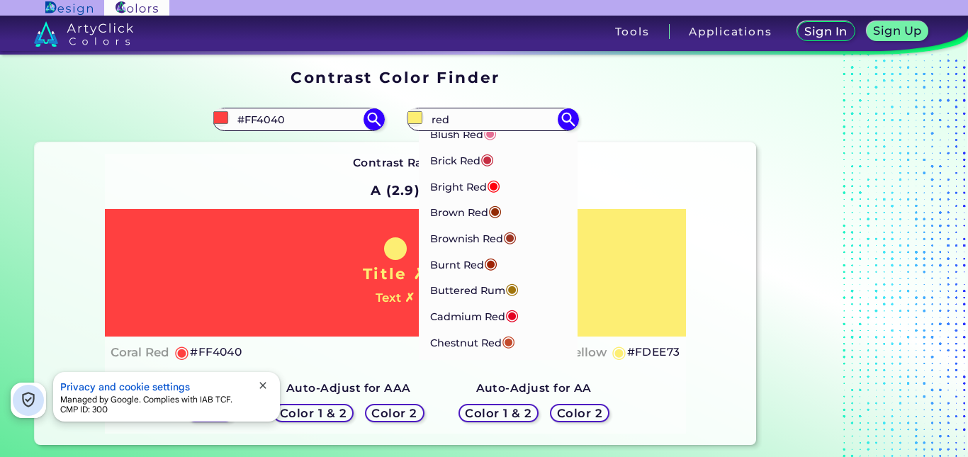
type input "#ff000d"
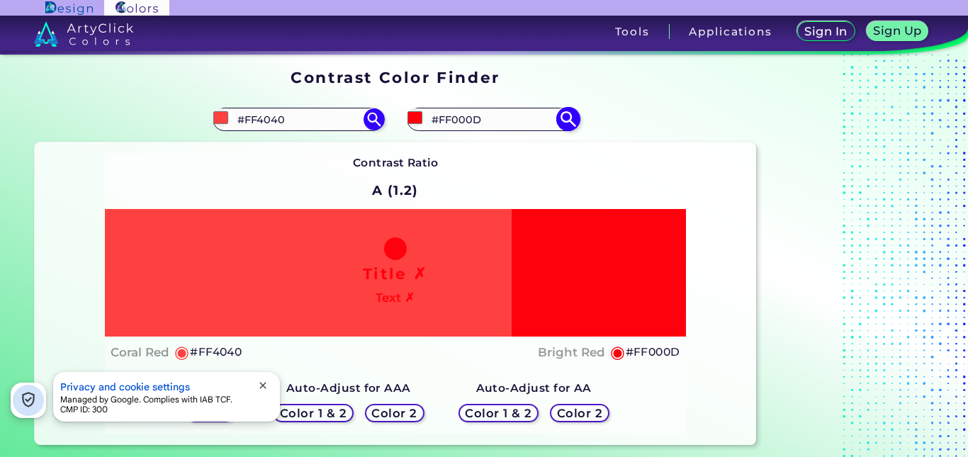
click at [510, 118] on input "#FF000D" at bounding box center [493, 119] width 132 height 19
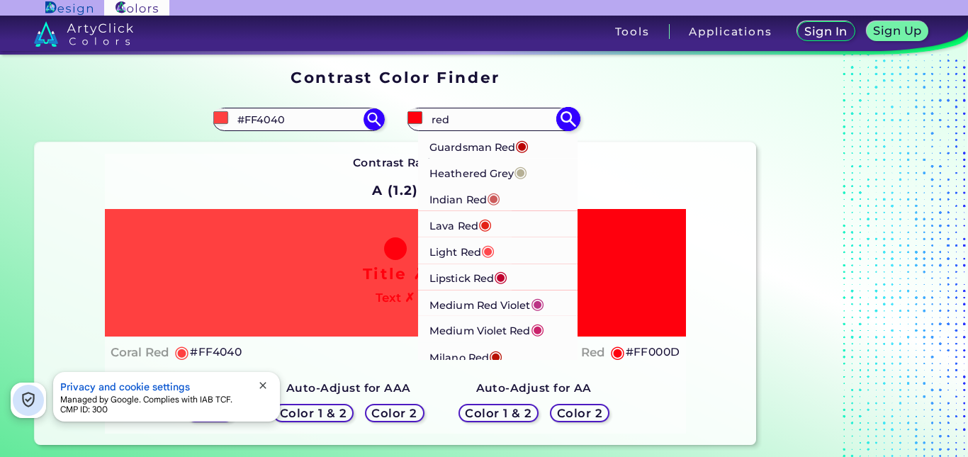
scroll to position [709, 0]
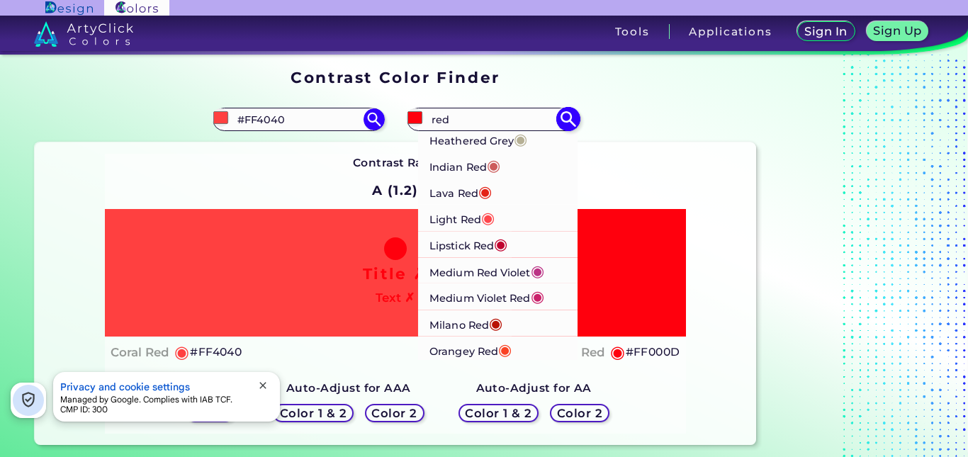
type input "red"
click at [509, 210] on li "Light Red ◉" at bounding box center [498, 218] width 160 height 26
type input "#ff474c"
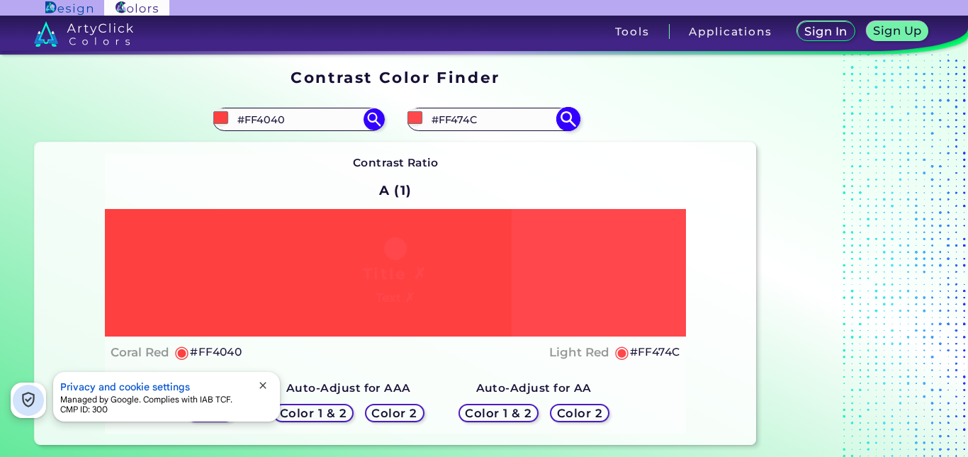
click at [502, 118] on input "#FF474C" at bounding box center [493, 119] width 132 height 19
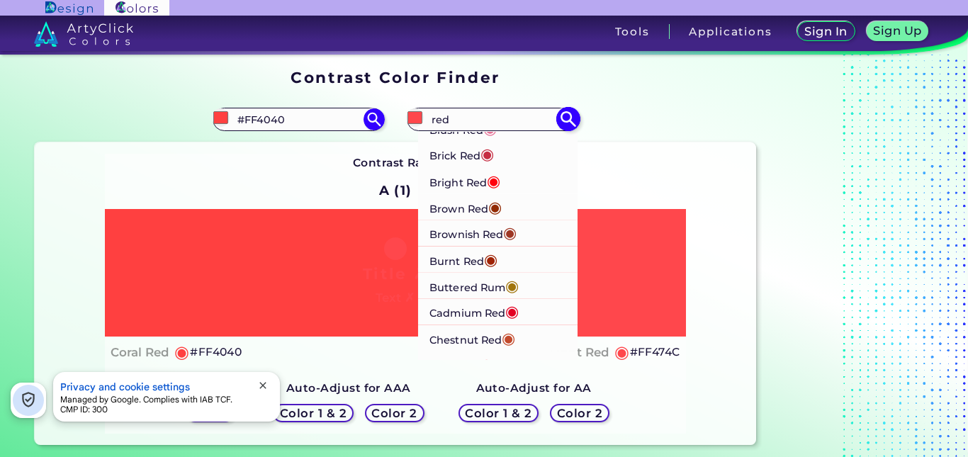
scroll to position [213, 0]
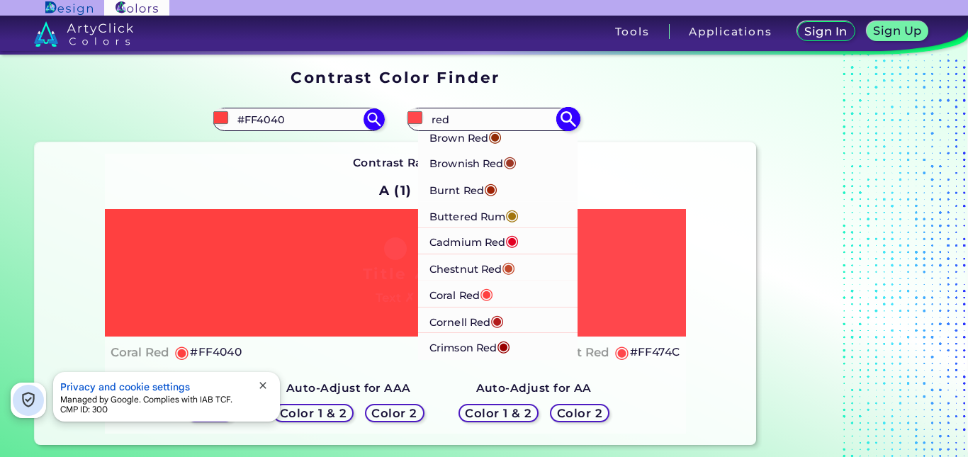
type input "red"
click at [491, 294] on span "◉" at bounding box center [486, 293] width 13 height 18
type input "#ff4040"
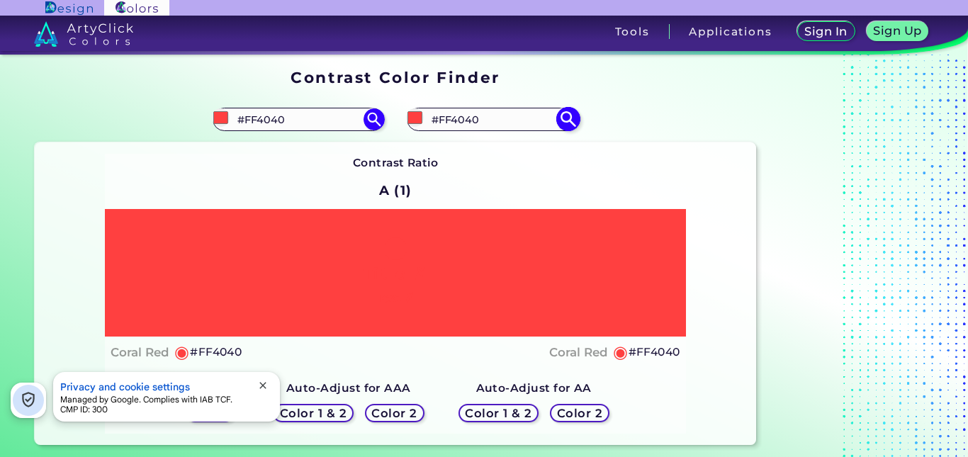
click at [493, 118] on input "#FF4040" at bounding box center [493, 119] width 132 height 19
click at [492, 118] on input "#FF4040" at bounding box center [493, 119] width 132 height 19
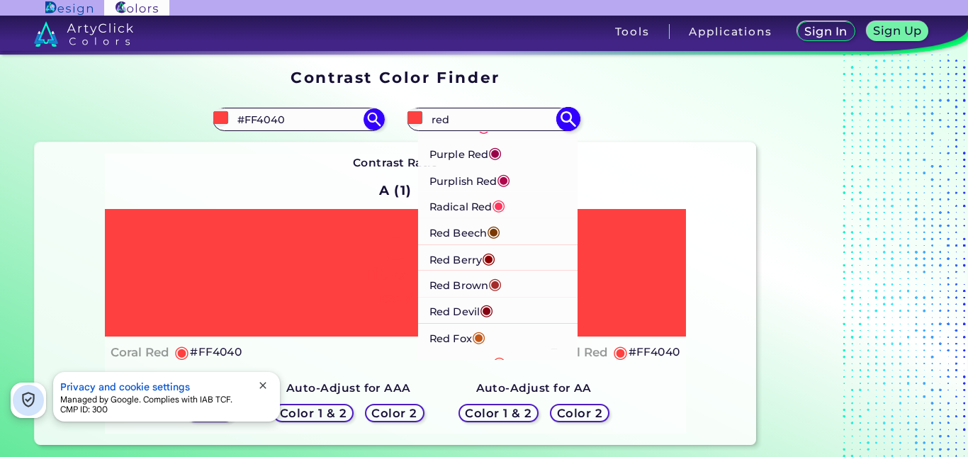
scroll to position [1078, 0]
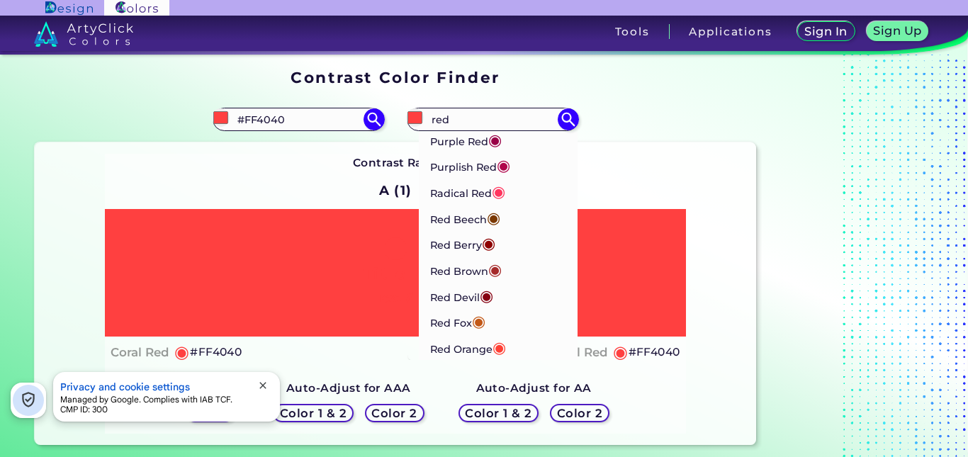
type input "red"
click at [490, 345] on p "Red Orange ◉" at bounding box center [468, 348] width 76 height 26
type input "#ff3f34"
type input "#FF3F34"
